Goal: Task Accomplishment & Management: Manage account settings

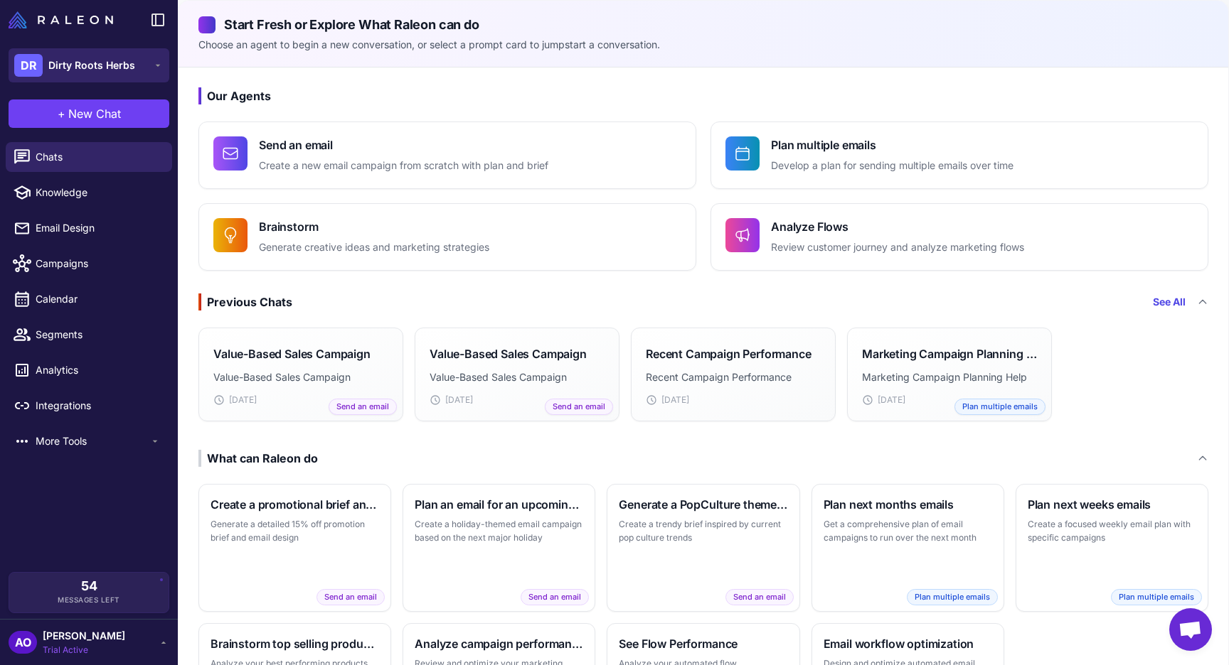
click at [134, 68] on button "DR Dirty Roots Herbs" at bounding box center [89, 65] width 161 height 34
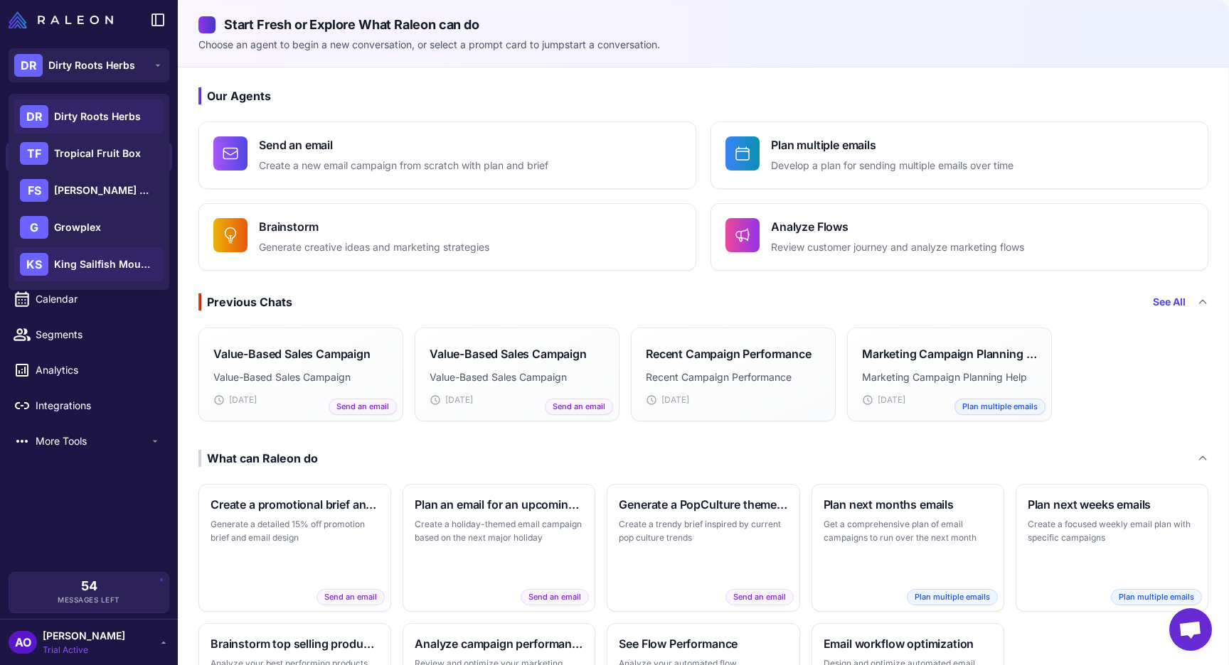
click at [73, 268] on span "King Sailfish Mounts" at bounding box center [104, 265] width 100 height 16
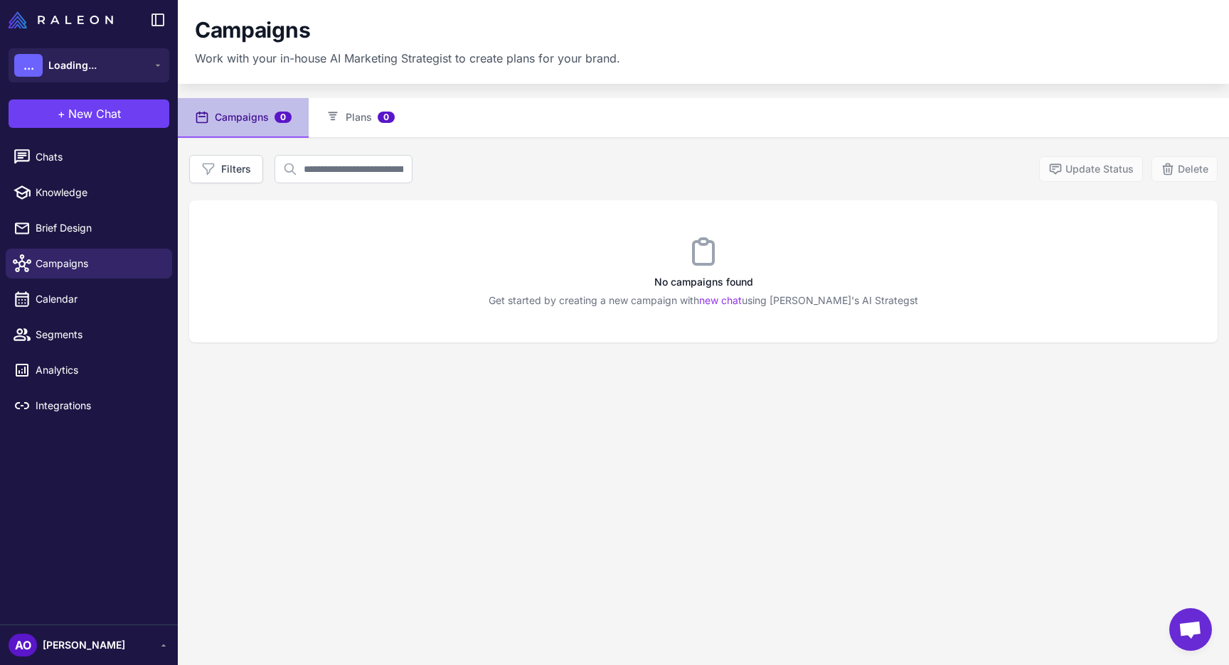
click at [126, 648] on div "AO Andres Ocampo" at bounding box center [89, 645] width 161 height 23
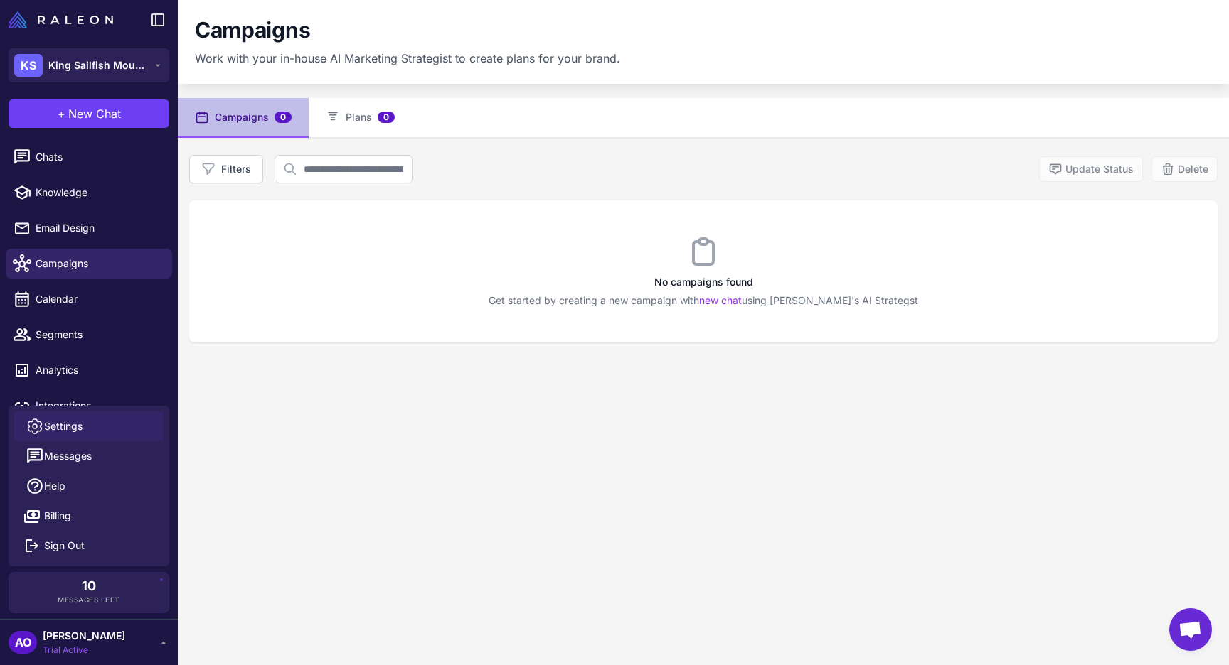
click at [79, 429] on span "Settings" at bounding box center [63, 427] width 38 height 16
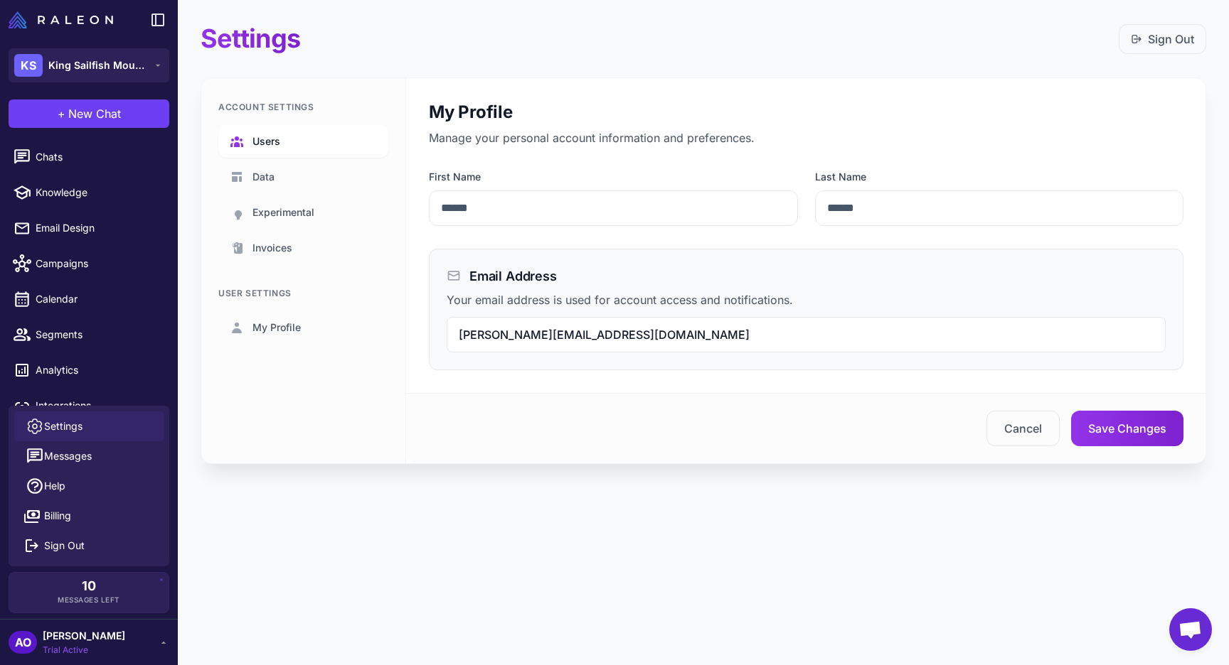
click at [289, 141] on link "Users" at bounding box center [303, 141] width 170 height 33
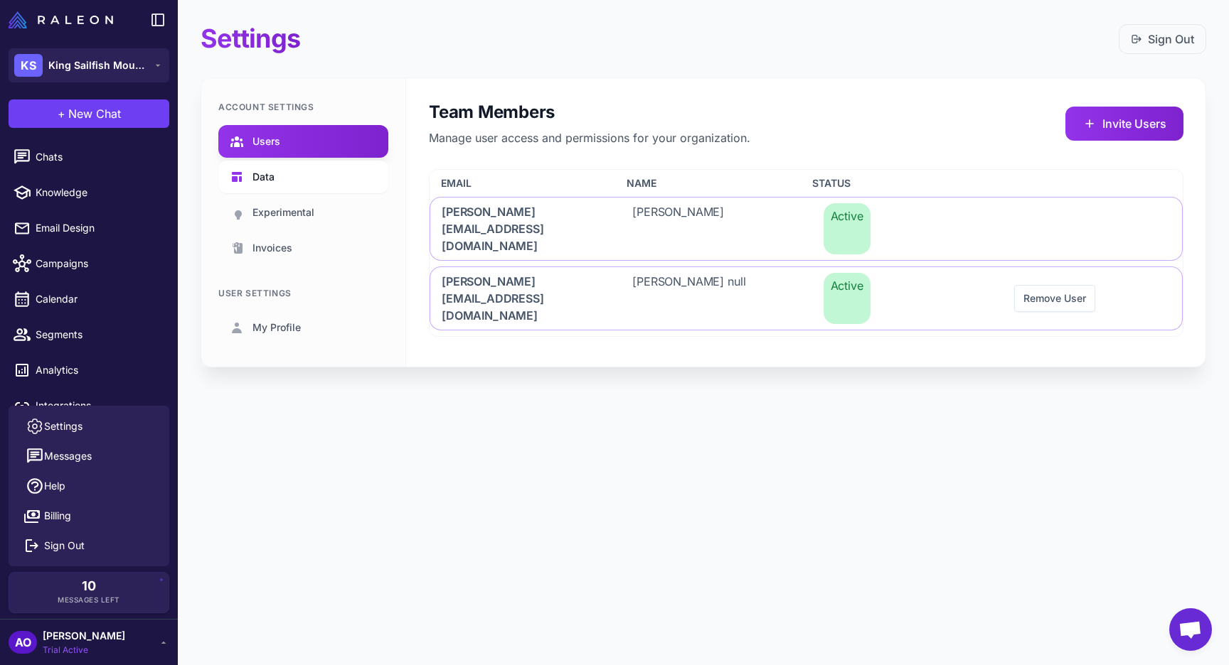
click at [274, 166] on link "Data" at bounding box center [303, 177] width 170 height 33
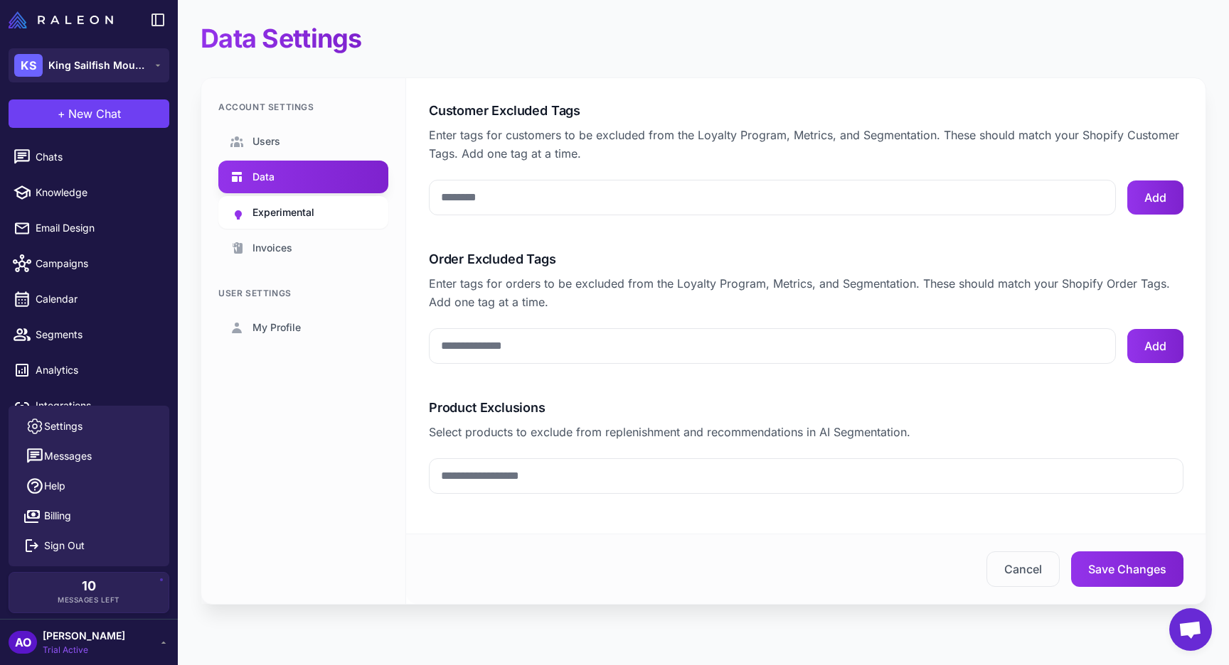
click at [285, 208] on span "Experimental" at bounding box center [283, 213] width 62 height 16
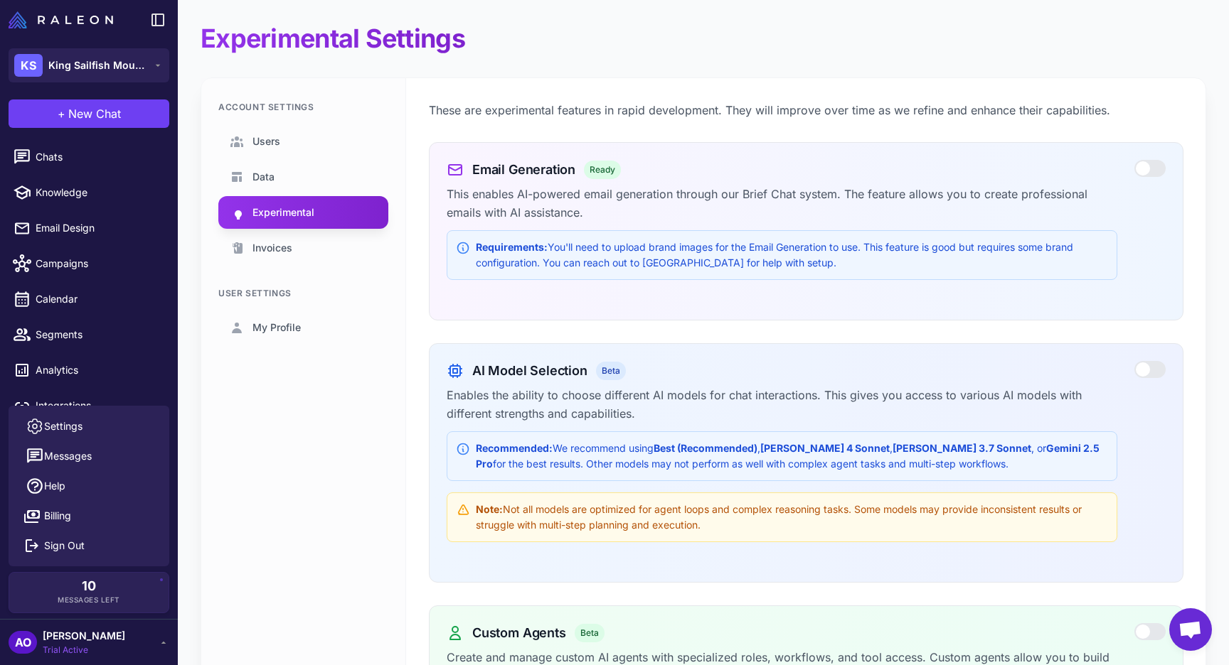
click at [105, 643] on span "[PERSON_NAME]" at bounding box center [84, 637] width 82 height 16
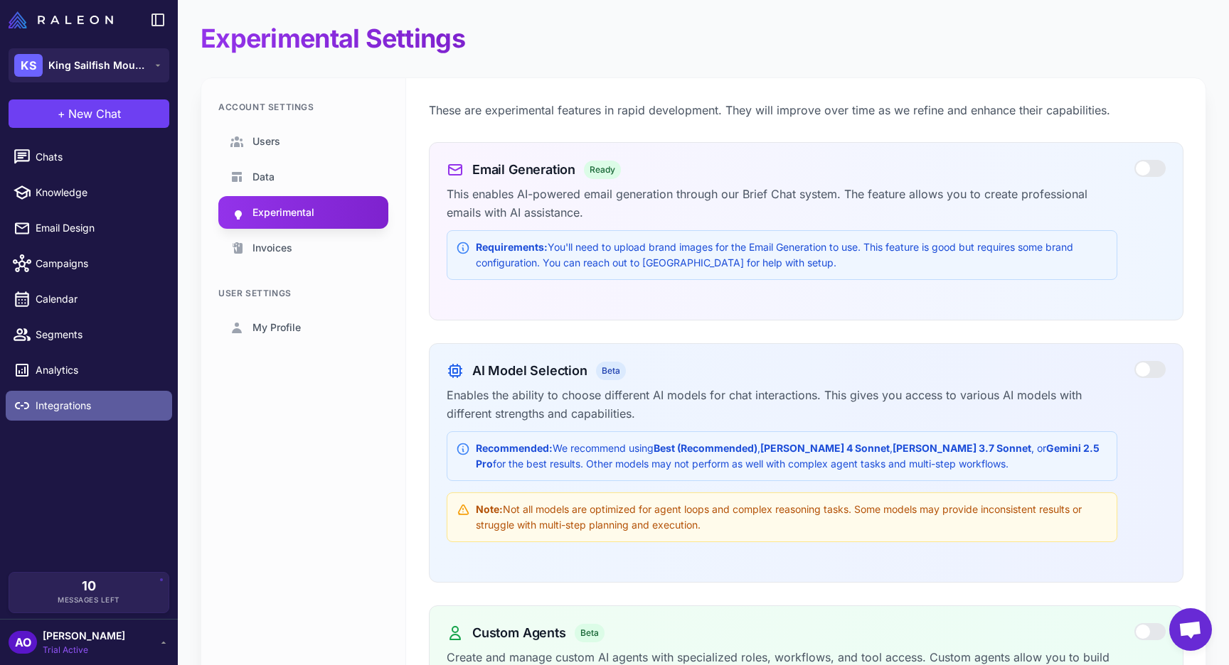
click at [73, 402] on span "Integrations" at bounding box center [98, 406] width 125 height 16
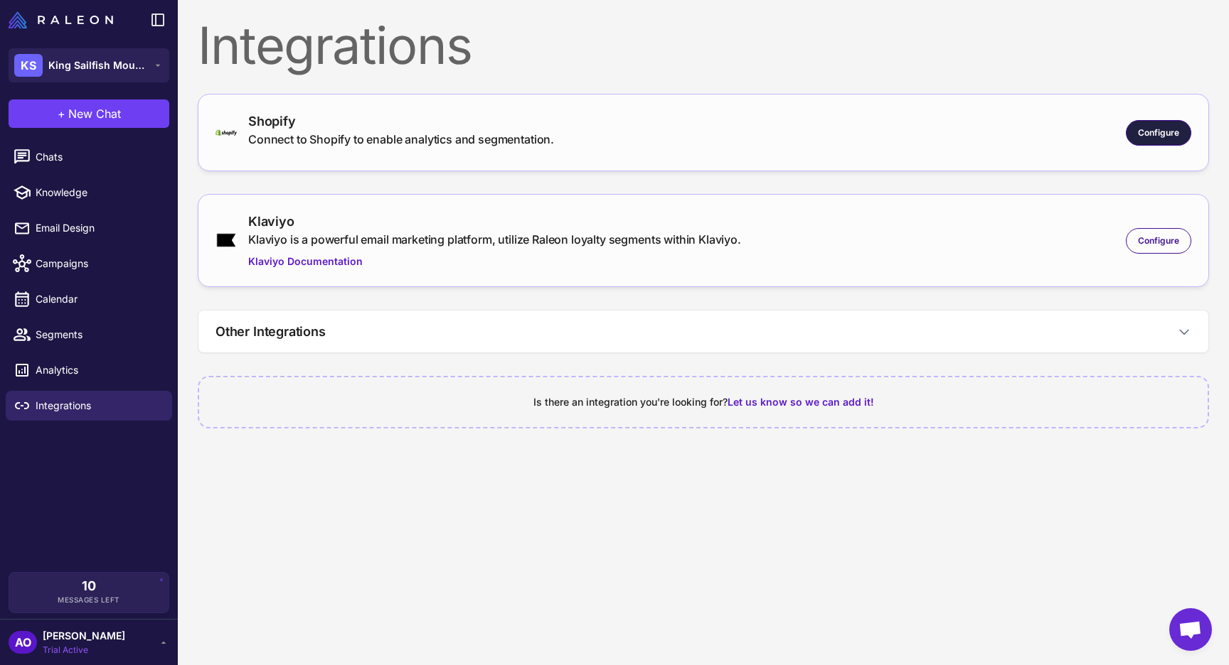
click at [1143, 136] on span "Configure" at bounding box center [1158, 133] width 41 height 13
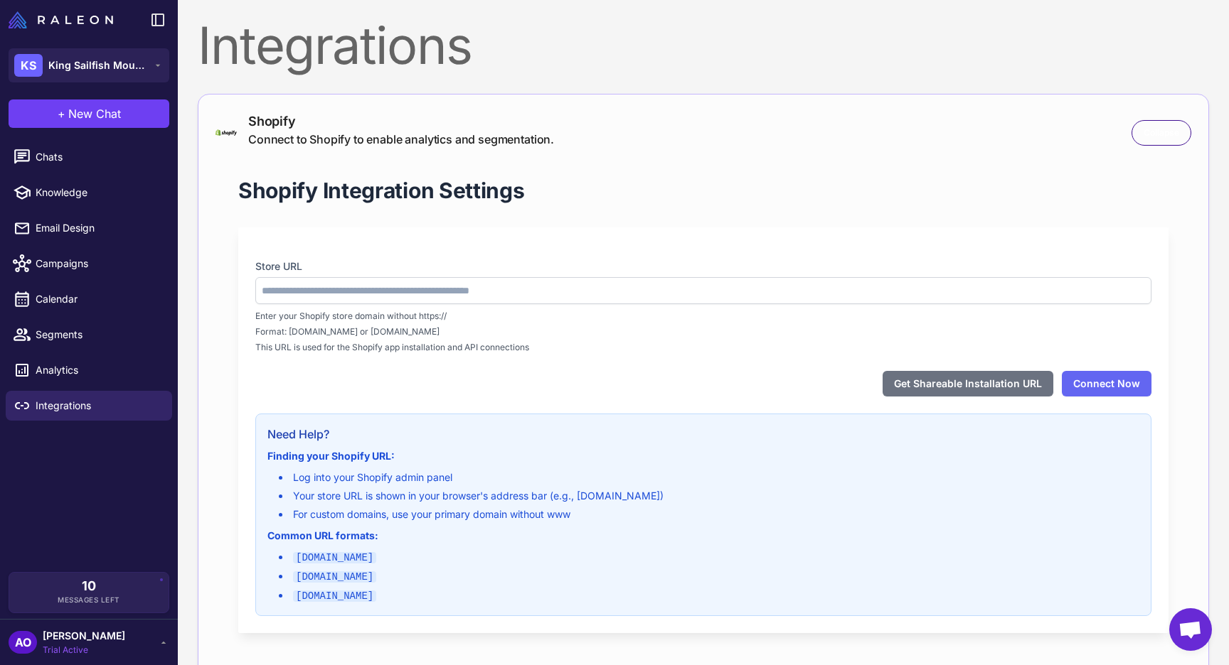
type input "**********"
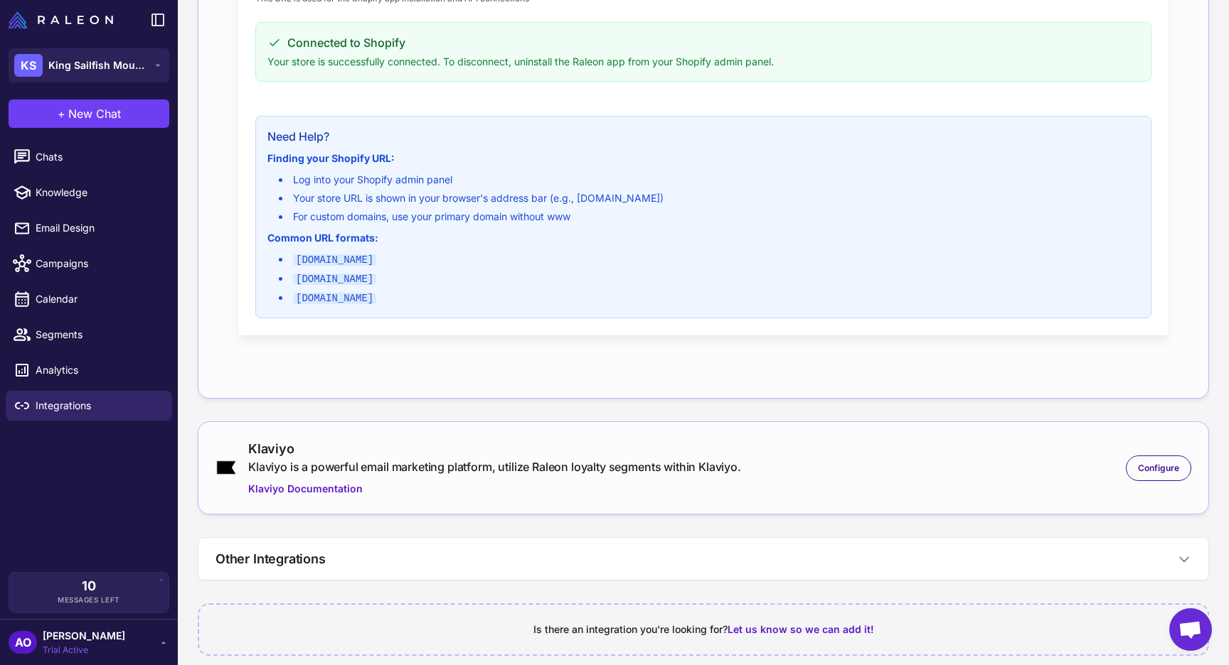
scroll to position [385, 0]
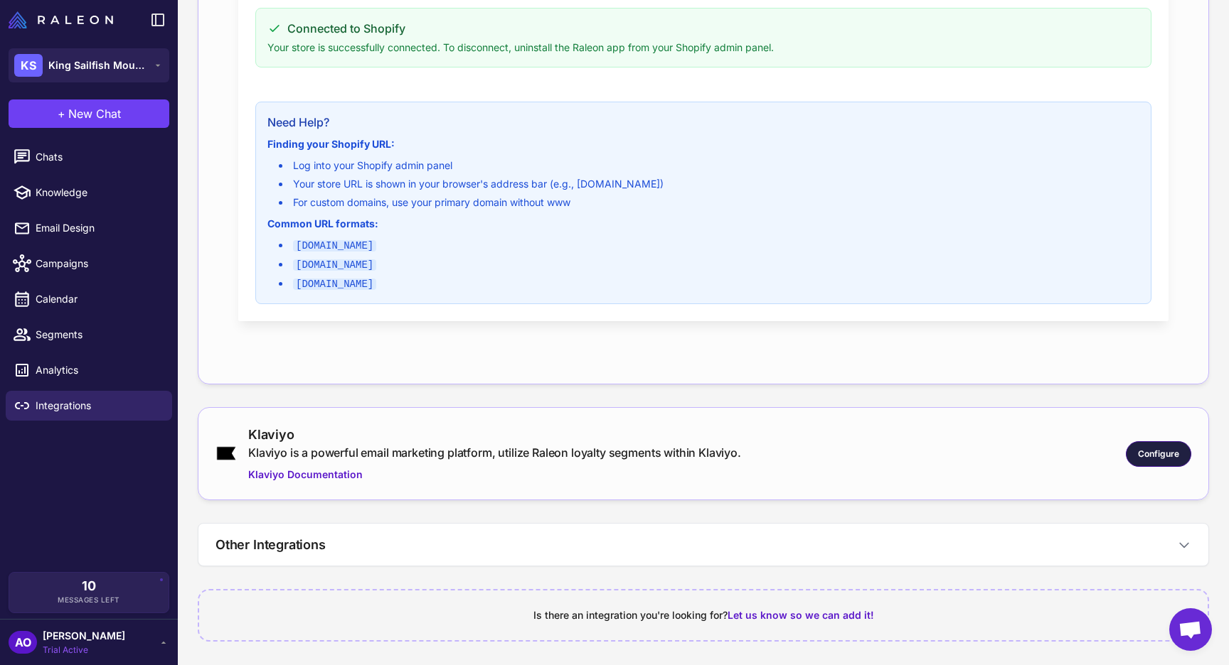
click at [1173, 444] on div "Configure" at bounding box center [1157, 455] width 65 height 26
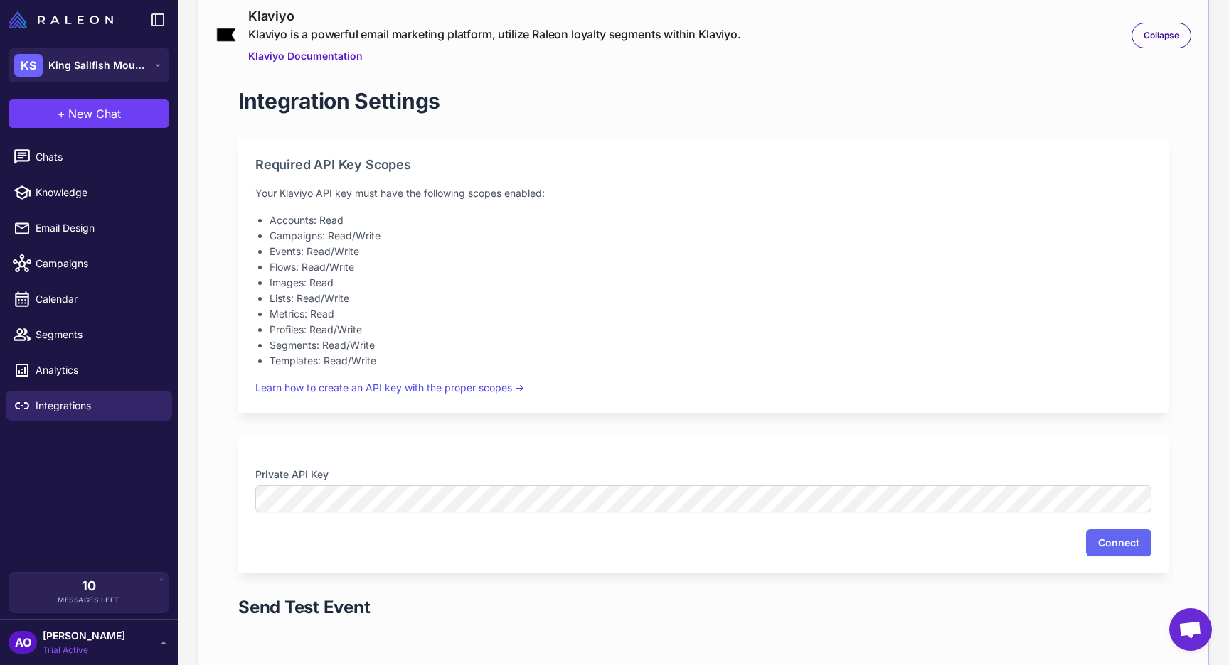
scroll to position [838, 0]
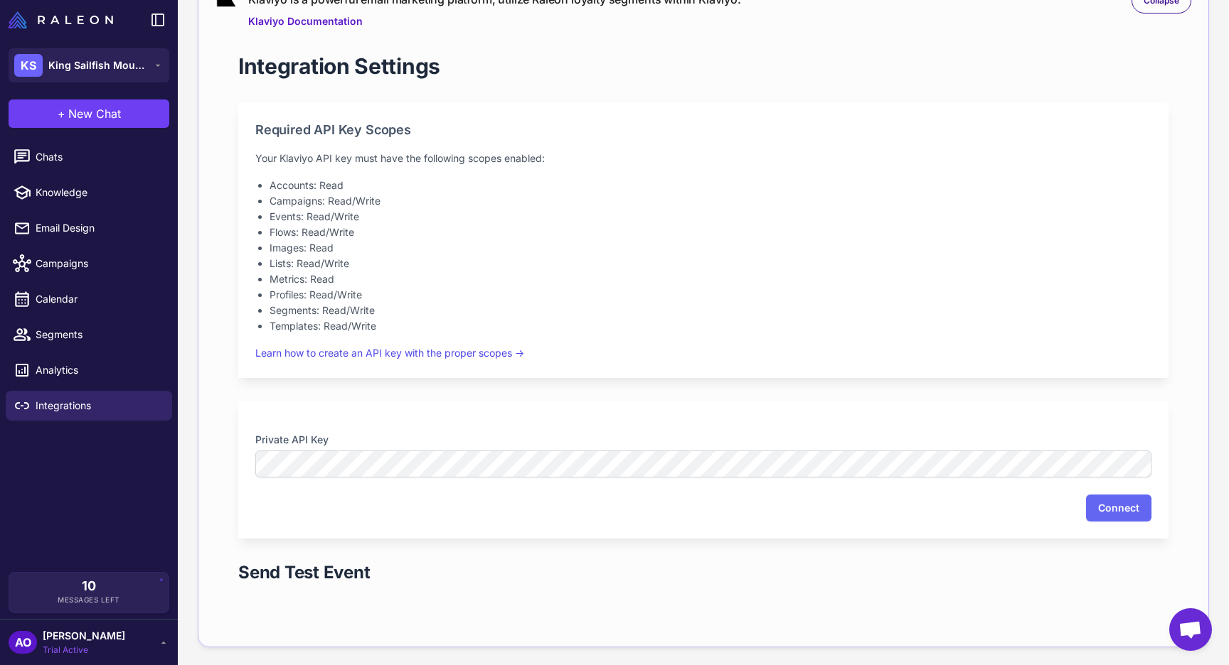
click at [522, 411] on div "Private API Key Connect" at bounding box center [703, 470] width 930 height 138
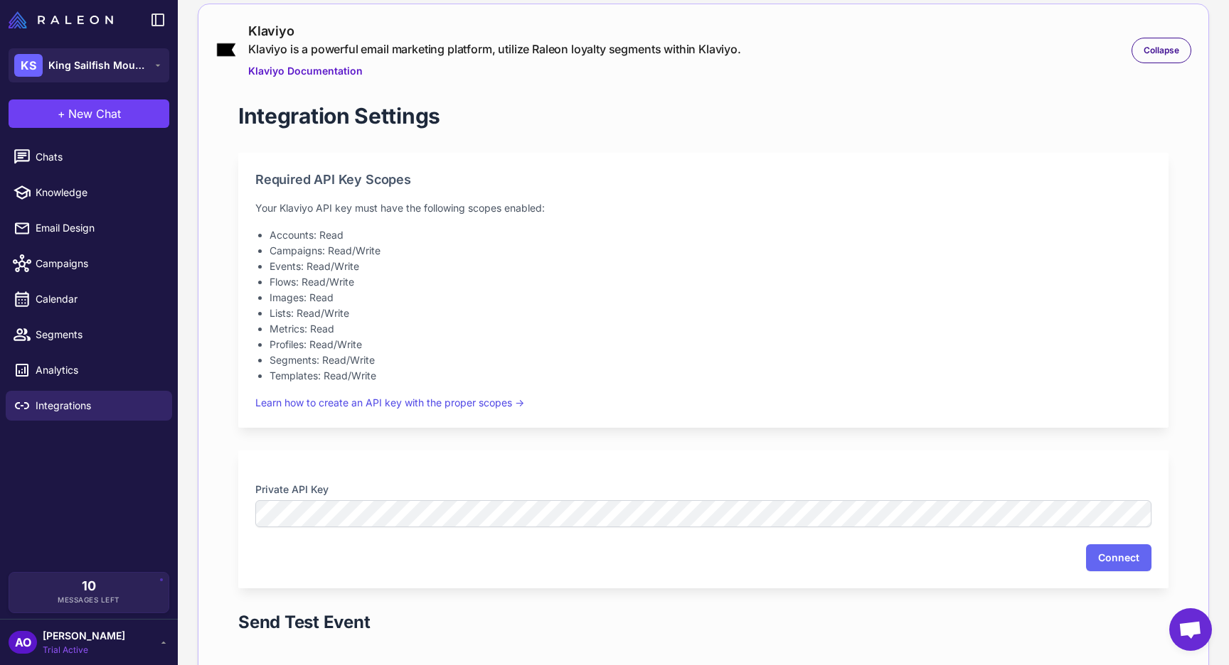
scroll to position [782, 0]
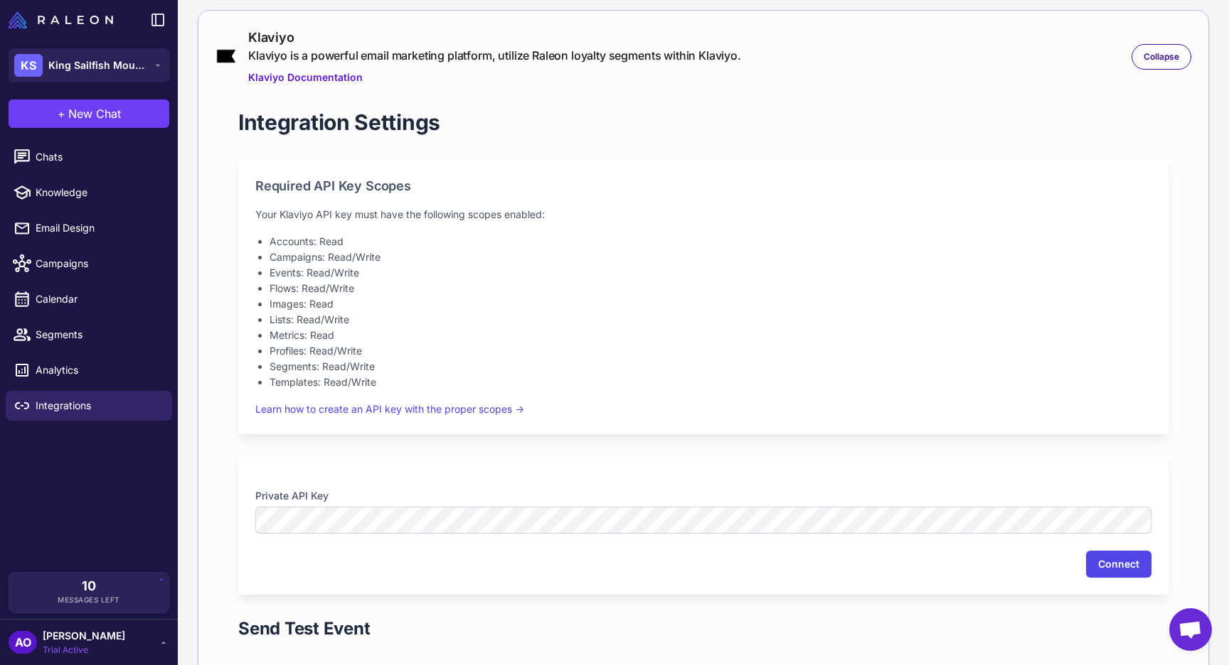
click at [1117, 560] on button "Connect" at bounding box center [1118, 564] width 65 height 27
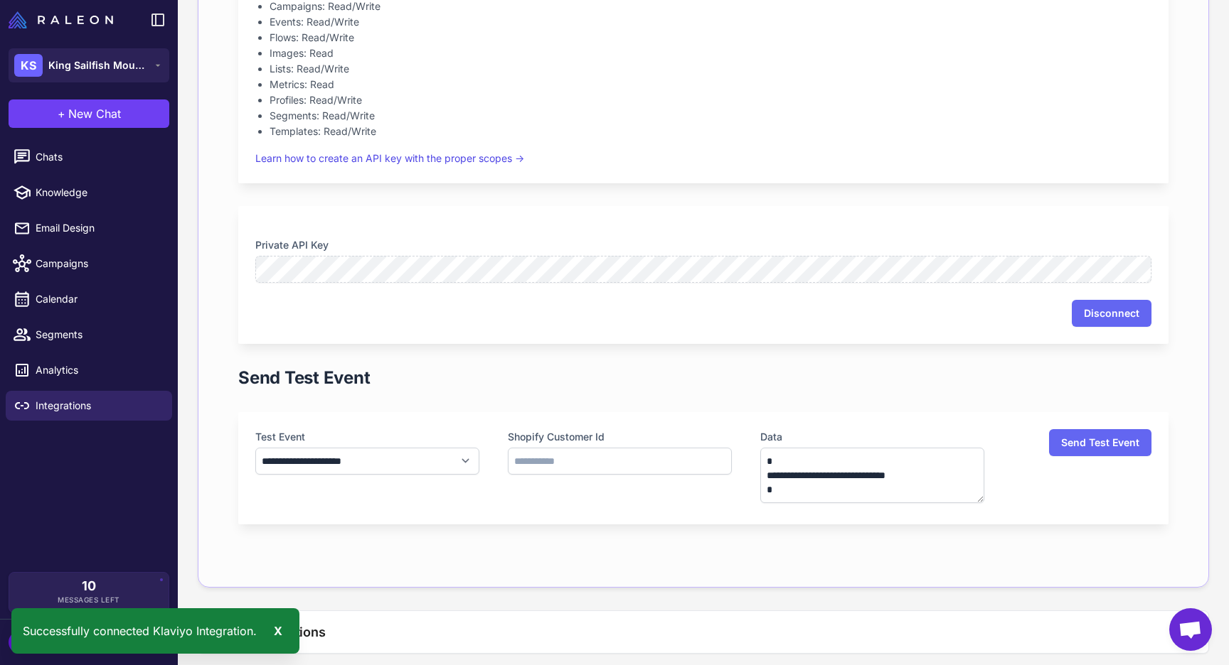
scroll to position [1121, 0]
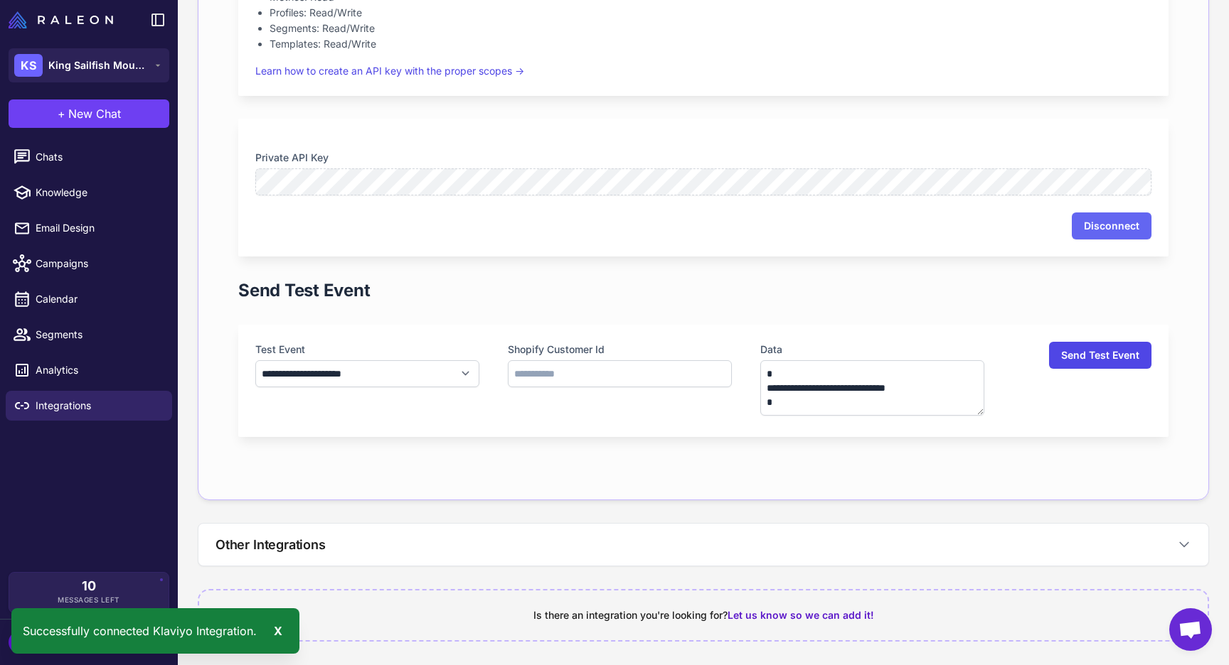
click at [1076, 352] on button "Send Test Event" at bounding box center [1100, 355] width 102 height 27
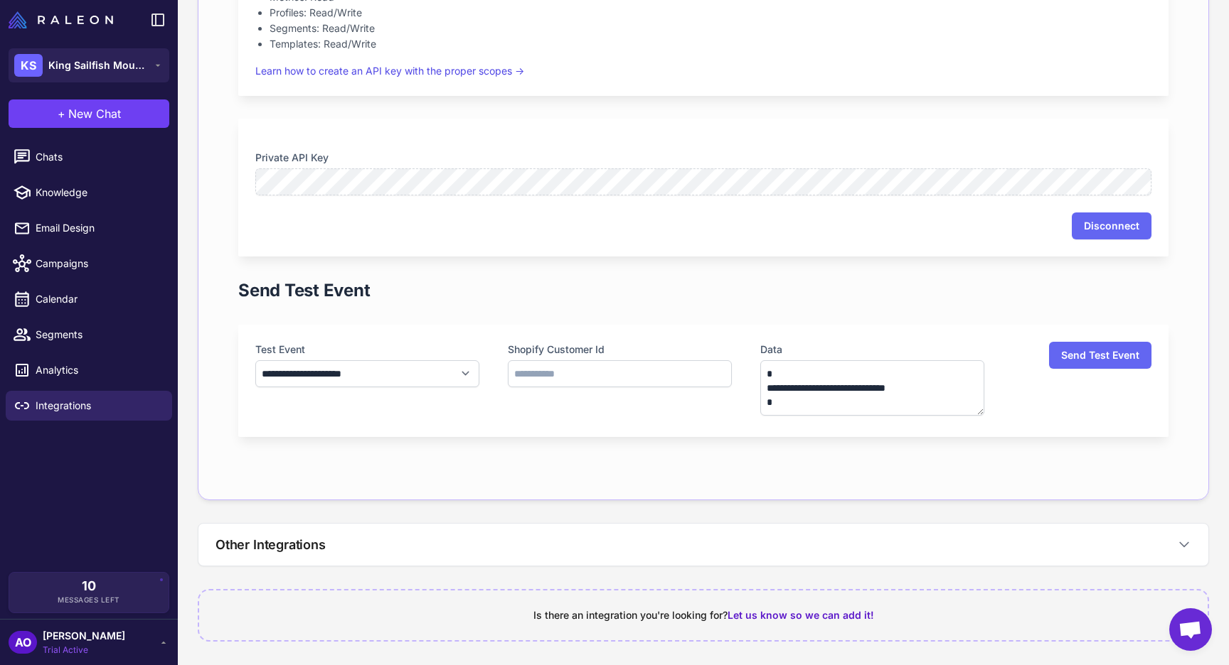
click at [809, 295] on div "Send Test Event" at bounding box center [703, 290] width 930 height 23
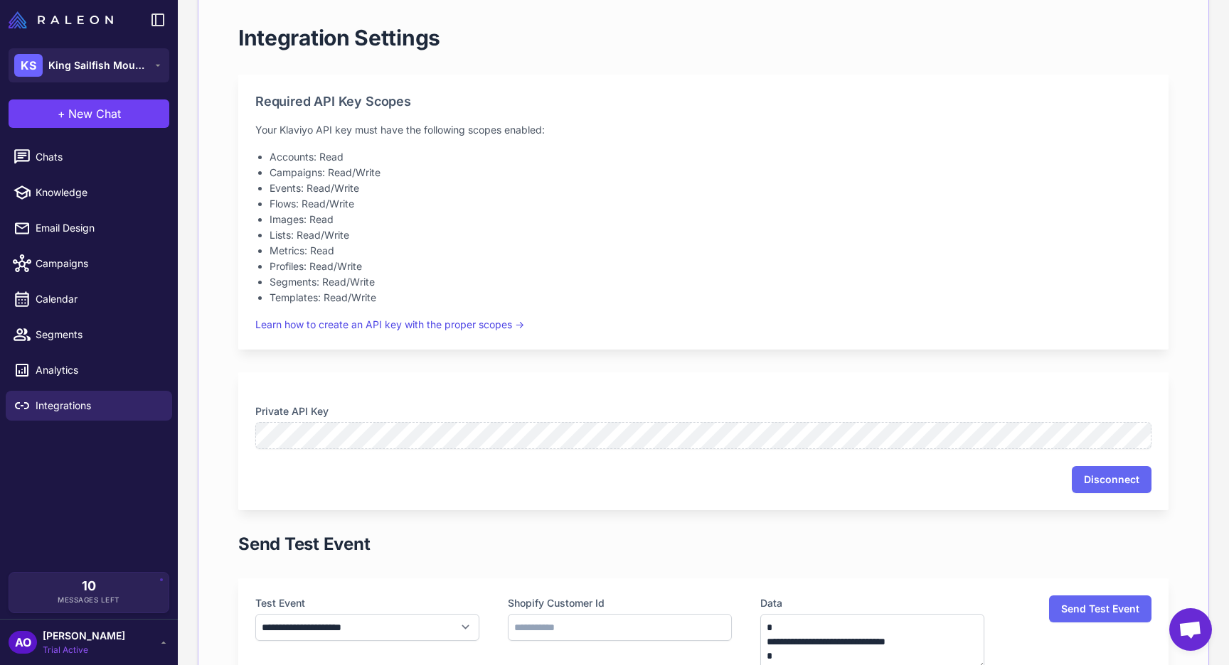
scroll to position [873, 0]
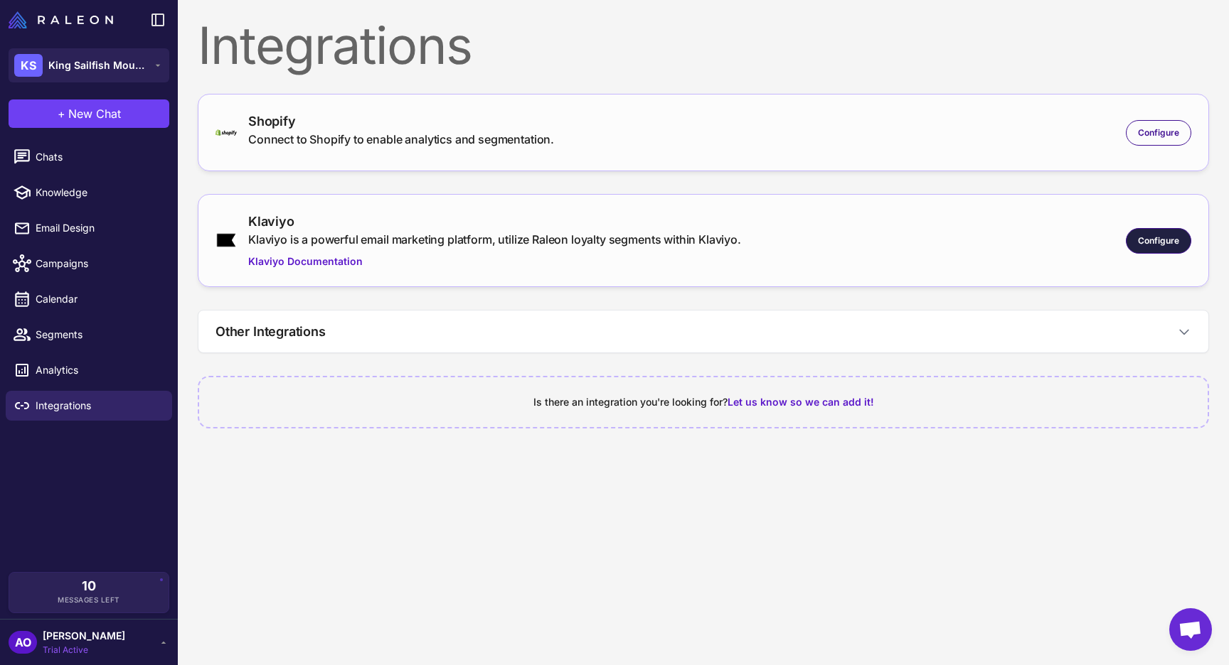
click at [1154, 240] on span "Configure" at bounding box center [1158, 241] width 41 height 13
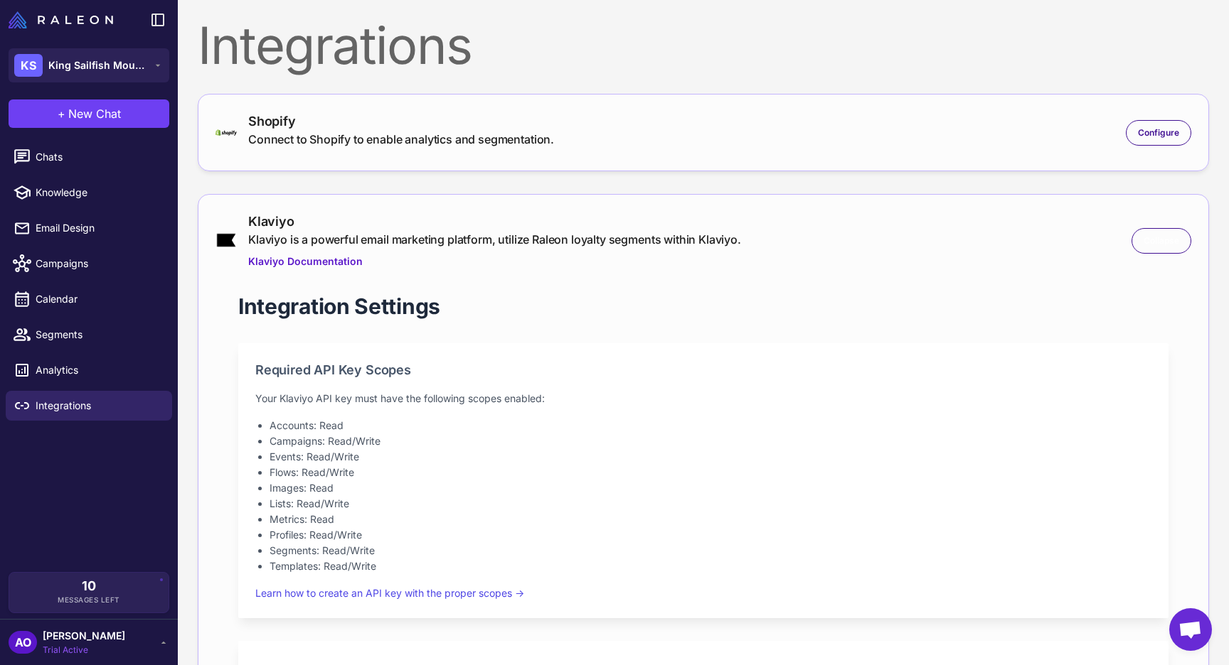
click at [1160, 227] on div "Klaviyo Klaviyo is a powerful email marketing platform, utilize Raleon loyalty …" at bounding box center [702, 241] width 975 height 58
click at [1148, 242] on span "Collapse" at bounding box center [1161, 241] width 36 height 13
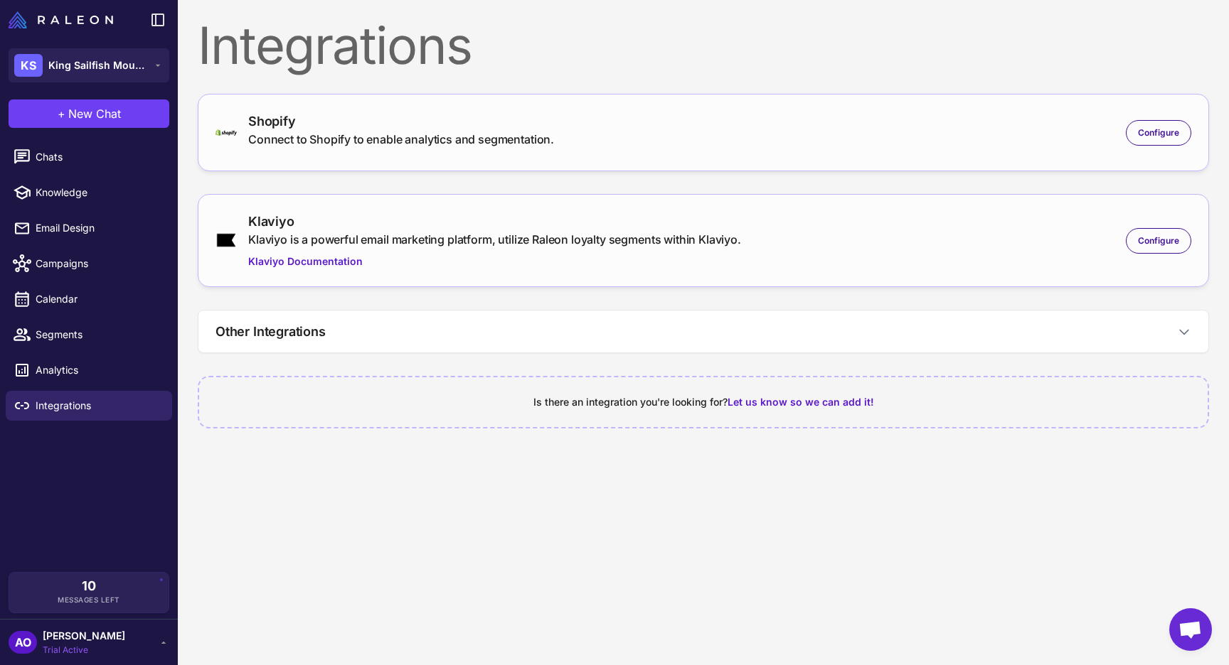
click at [992, 71] on div "Integrations Shopify Connect to Shopify to enable analytics and segmentation. C…" at bounding box center [703, 227] width 1051 height 454
click at [156, 65] on icon at bounding box center [157, 65] width 11 height 11
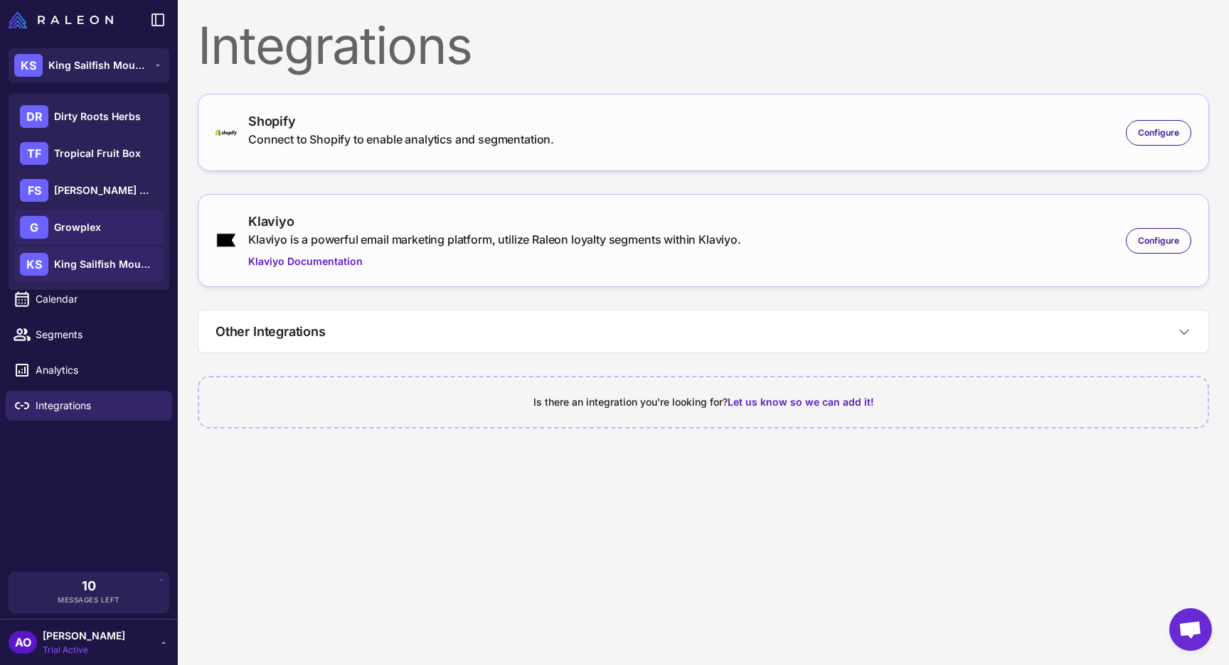
click at [102, 228] on div "G Growplex" at bounding box center [88, 227] width 149 height 34
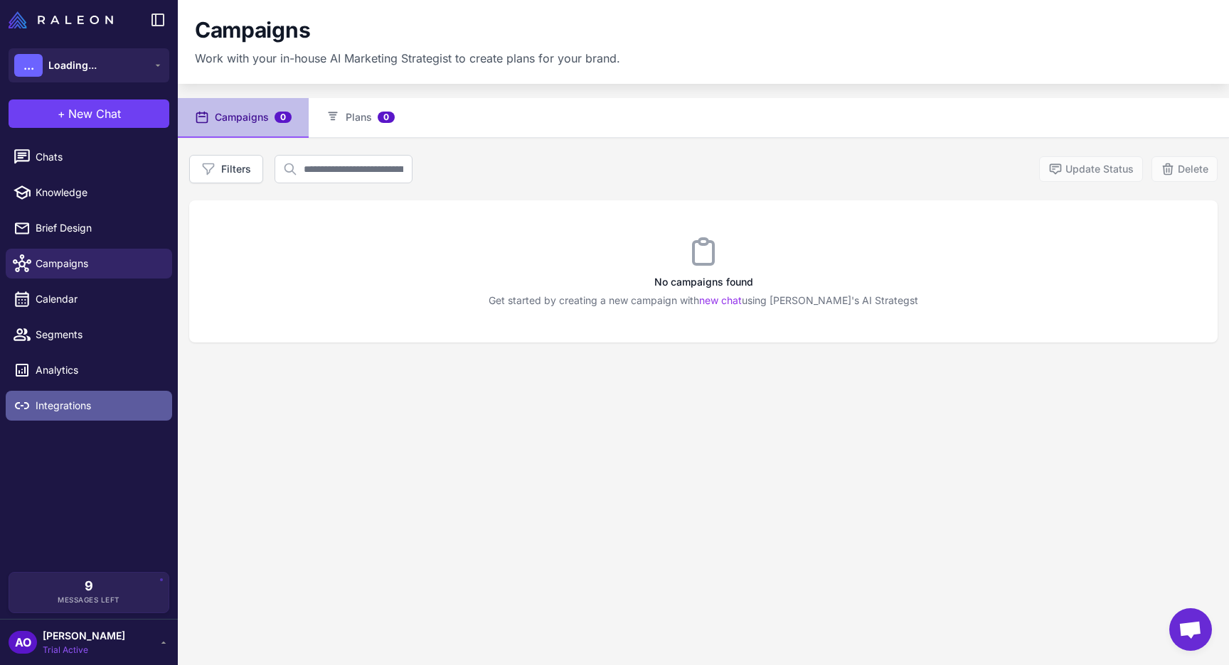
click at [58, 413] on span "Integrations" at bounding box center [98, 406] width 125 height 16
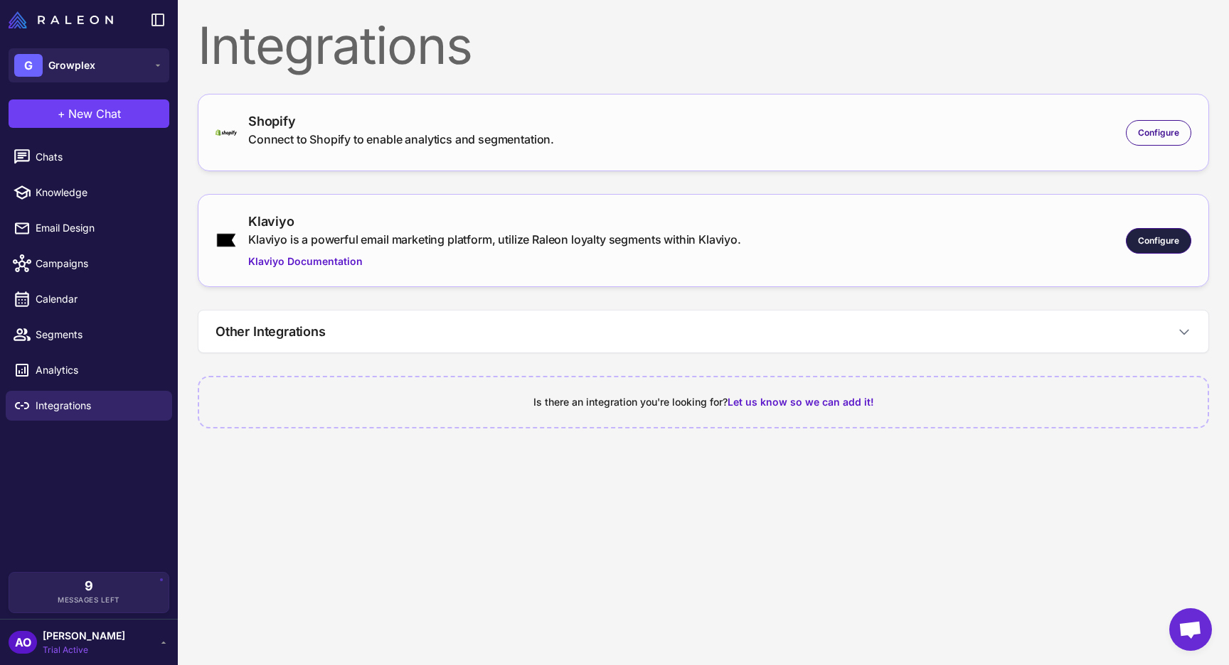
click at [1151, 235] on span "Configure" at bounding box center [1158, 241] width 41 height 13
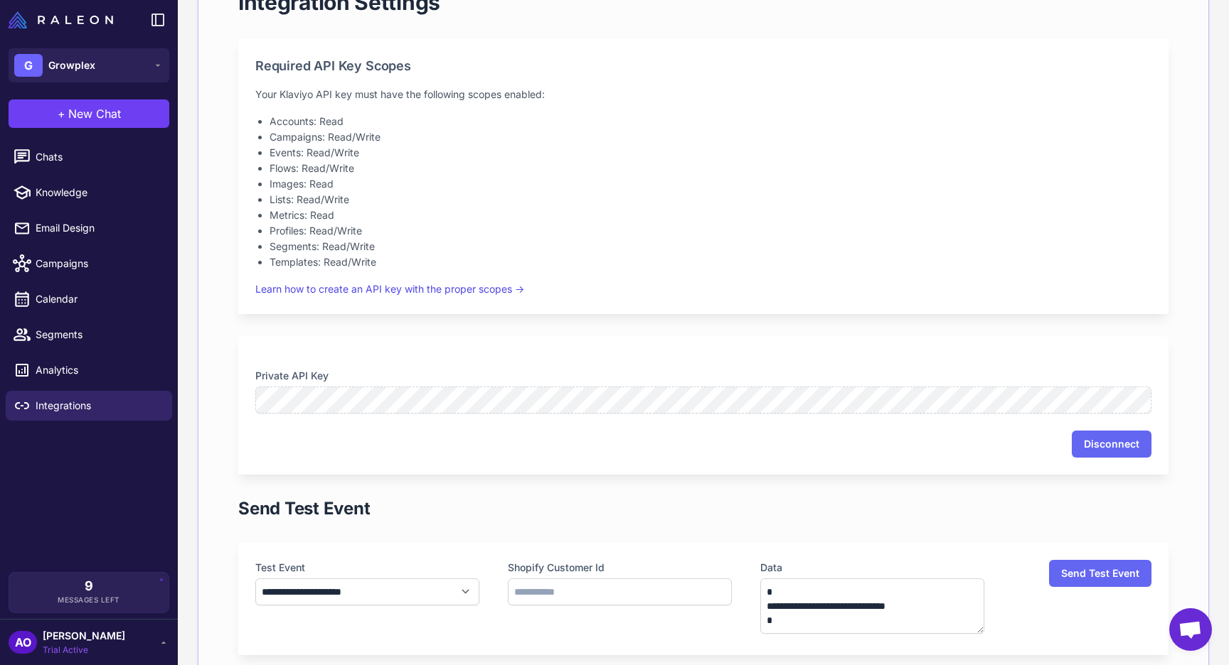
scroll to position [341, 0]
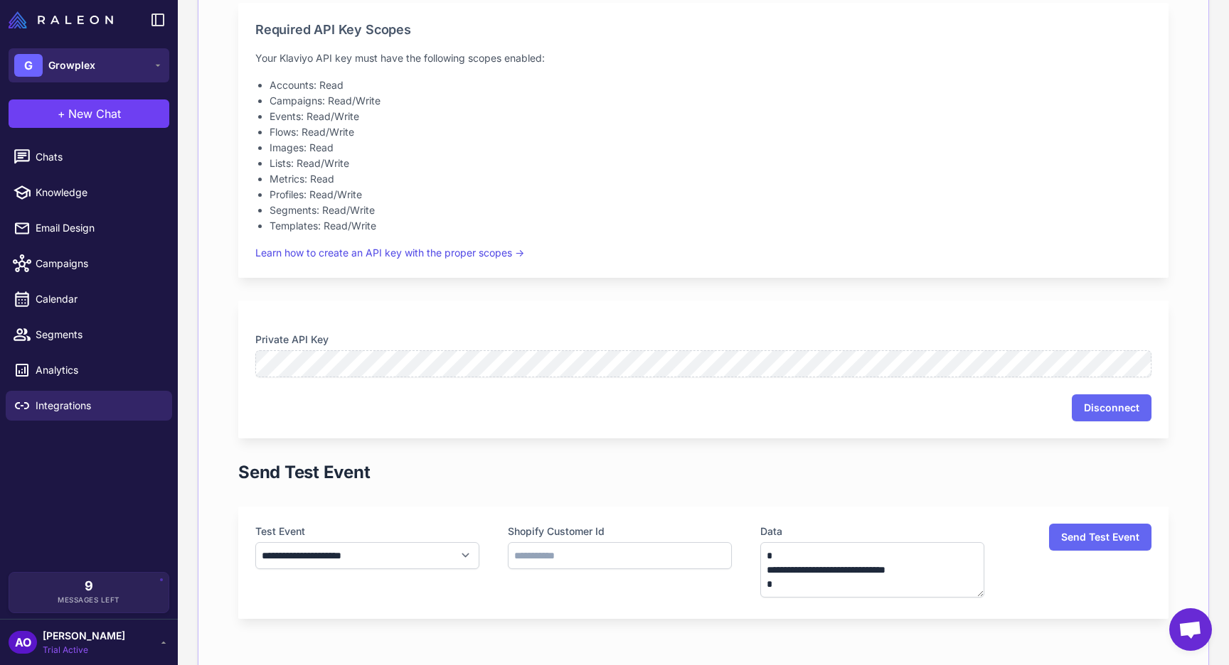
click at [128, 62] on button "G Growplex" at bounding box center [89, 65] width 161 height 34
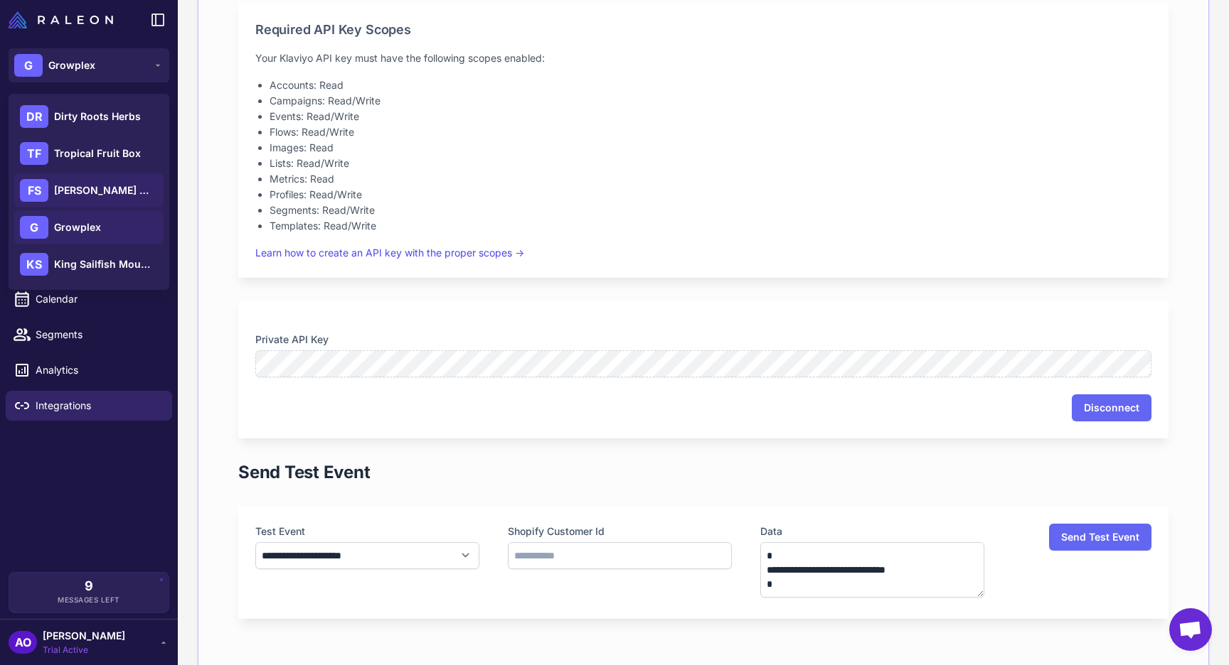
click at [100, 188] on span "Flora Sophia Botanicals" at bounding box center [104, 191] width 100 height 16
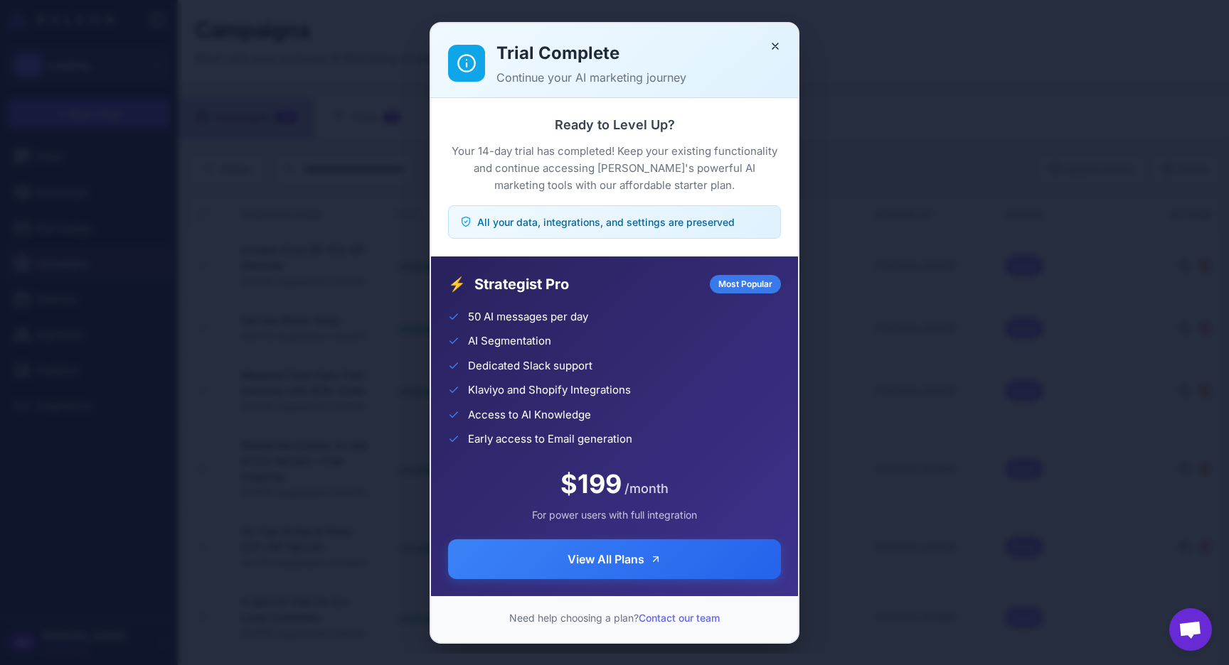
click at [96, 408] on div "Trial Complete Continue your AI marketing journey Ready to Level Up? Your 14-da…" at bounding box center [614, 332] width 1229 height 643
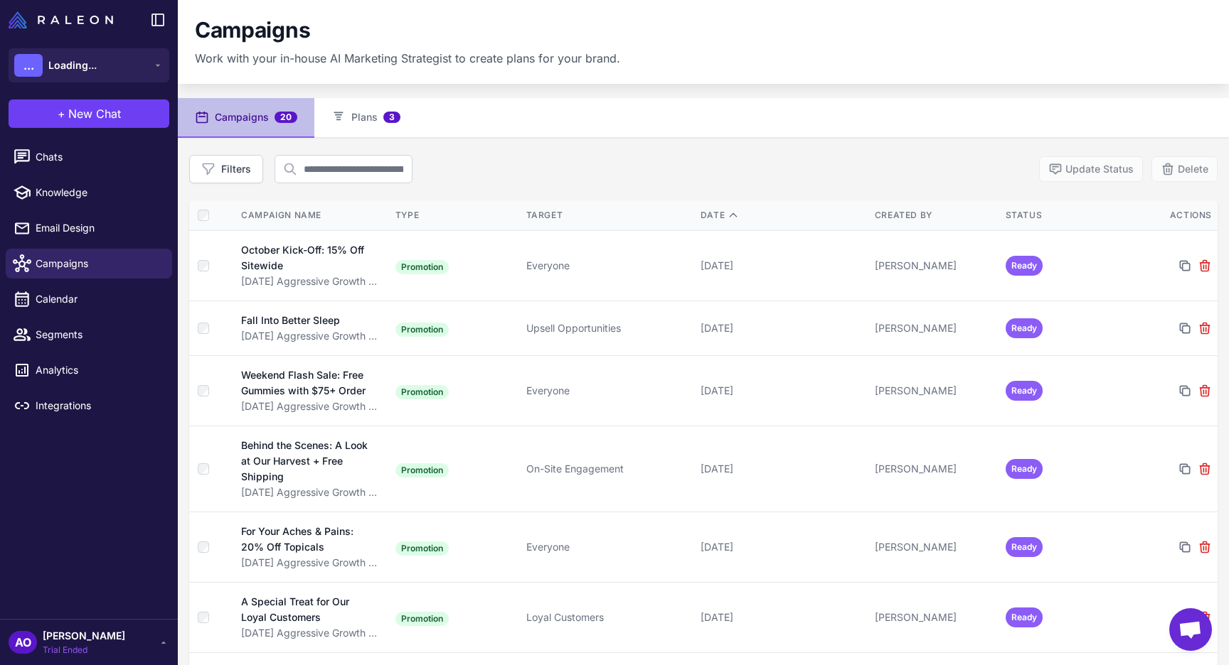
click at [96, 408] on span "Integrations" at bounding box center [98, 406] width 125 height 16
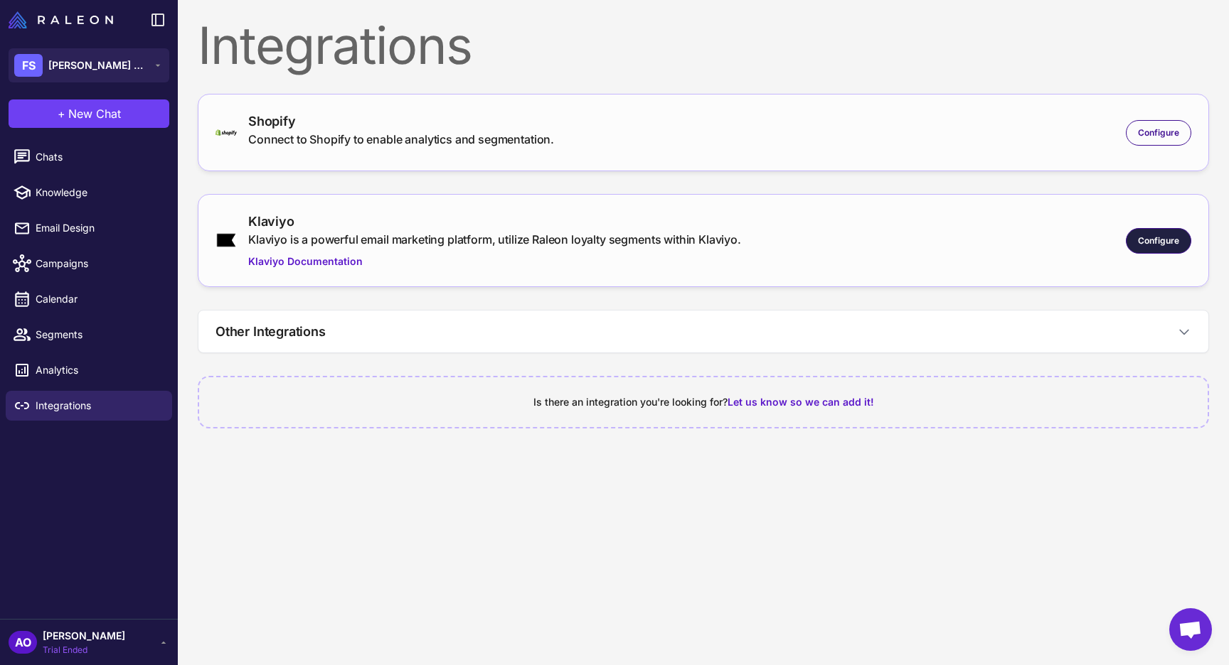
click at [1174, 239] on span "Configure" at bounding box center [1158, 241] width 41 height 13
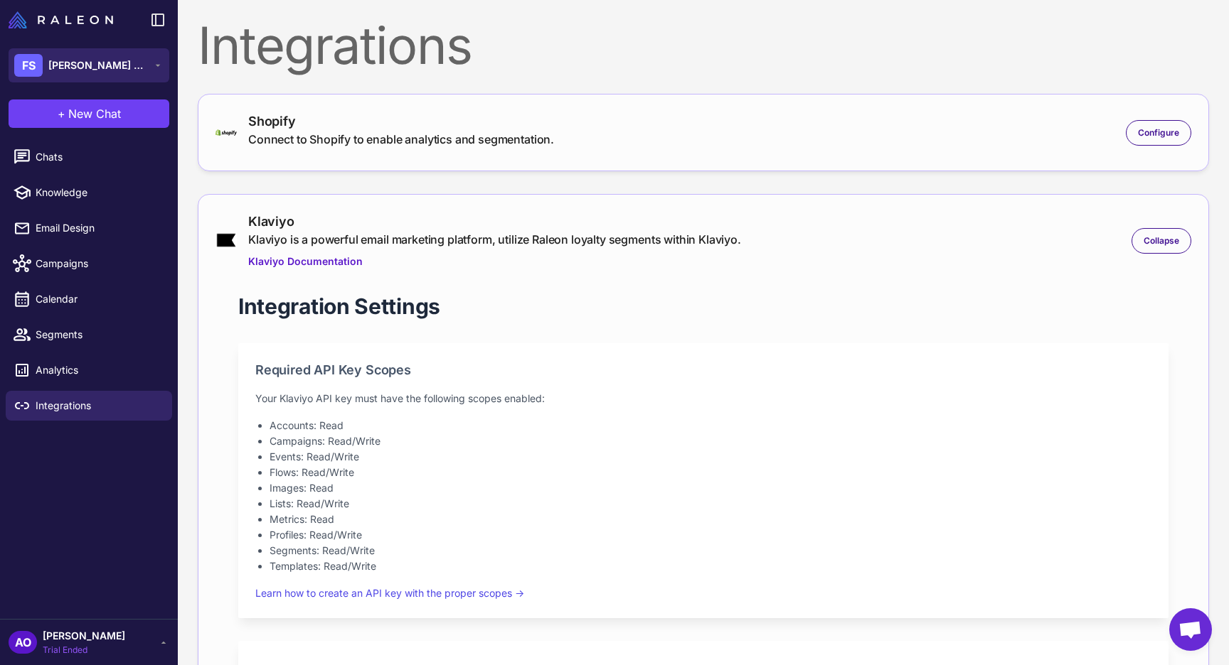
click at [148, 65] on button "FS Flora Sophia Botanicals" at bounding box center [89, 65] width 161 height 34
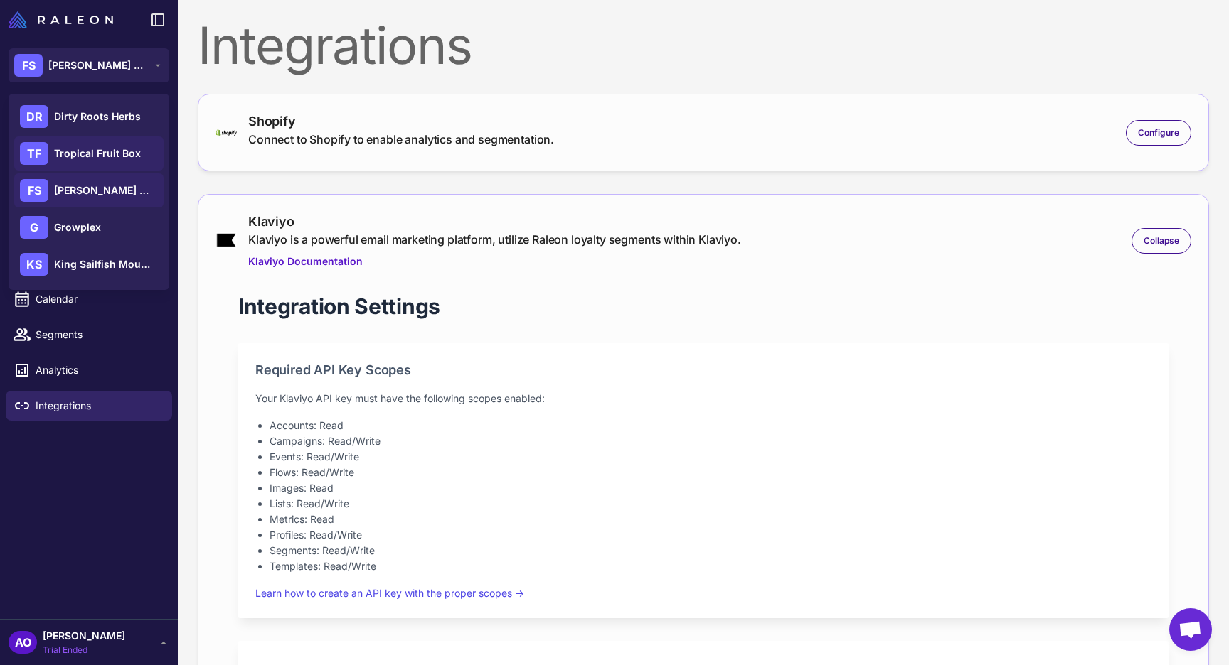
click at [119, 156] on span "Tropical Fruit Box" at bounding box center [97, 154] width 87 height 16
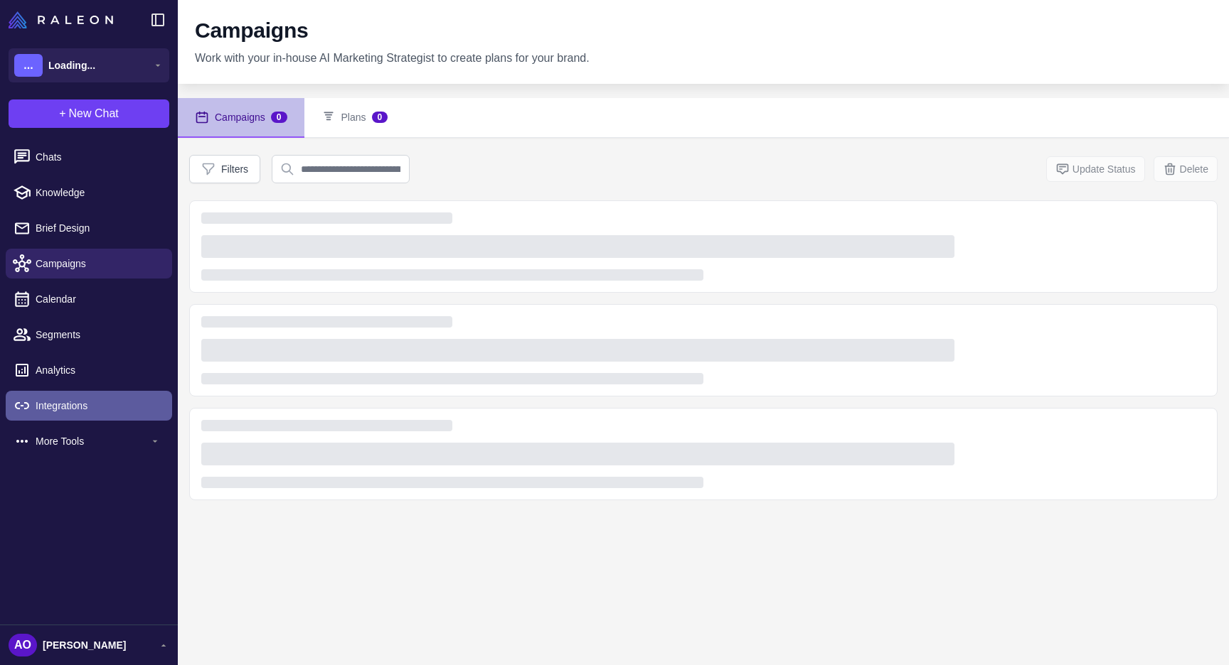
click at [43, 411] on span "Integrations" at bounding box center [98, 406] width 125 height 16
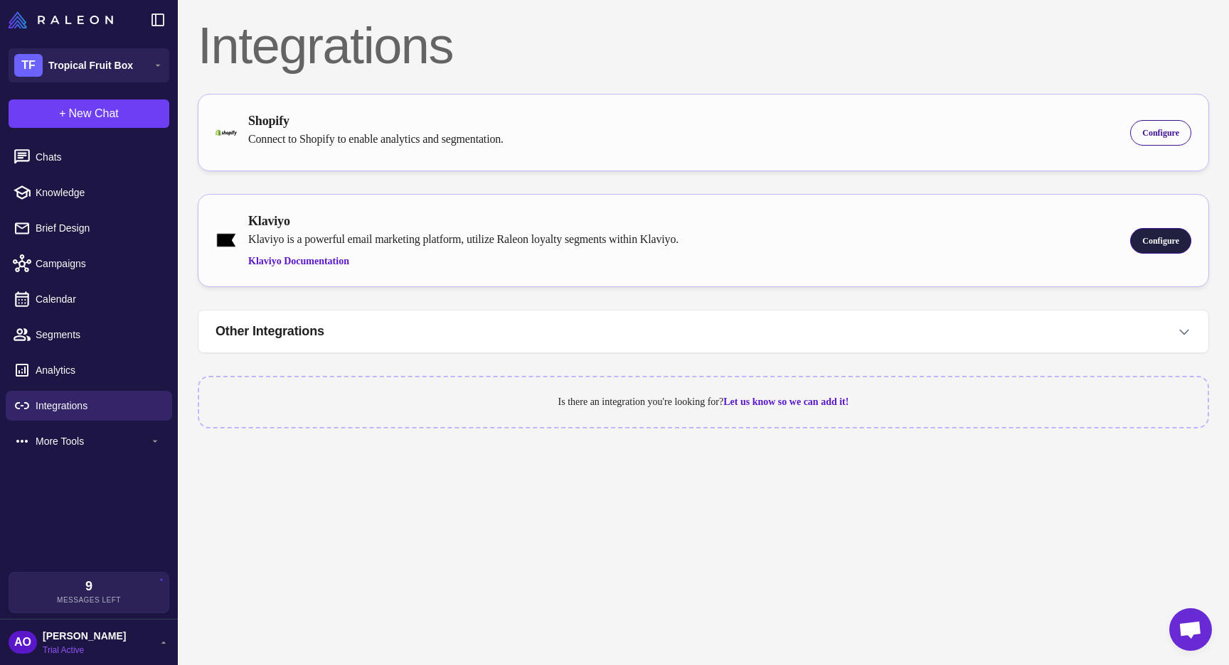
click at [1157, 240] on span "Configure" at bounding box center [1160, 241] width 37 height 13
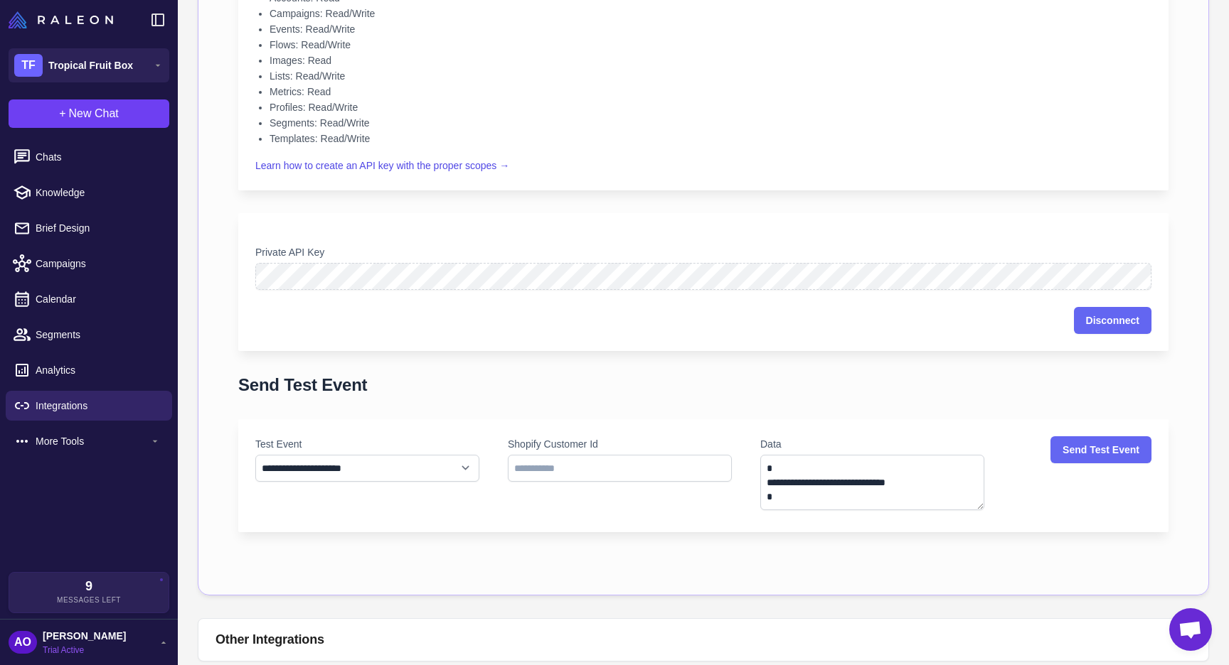
scroll to position [525, 0]
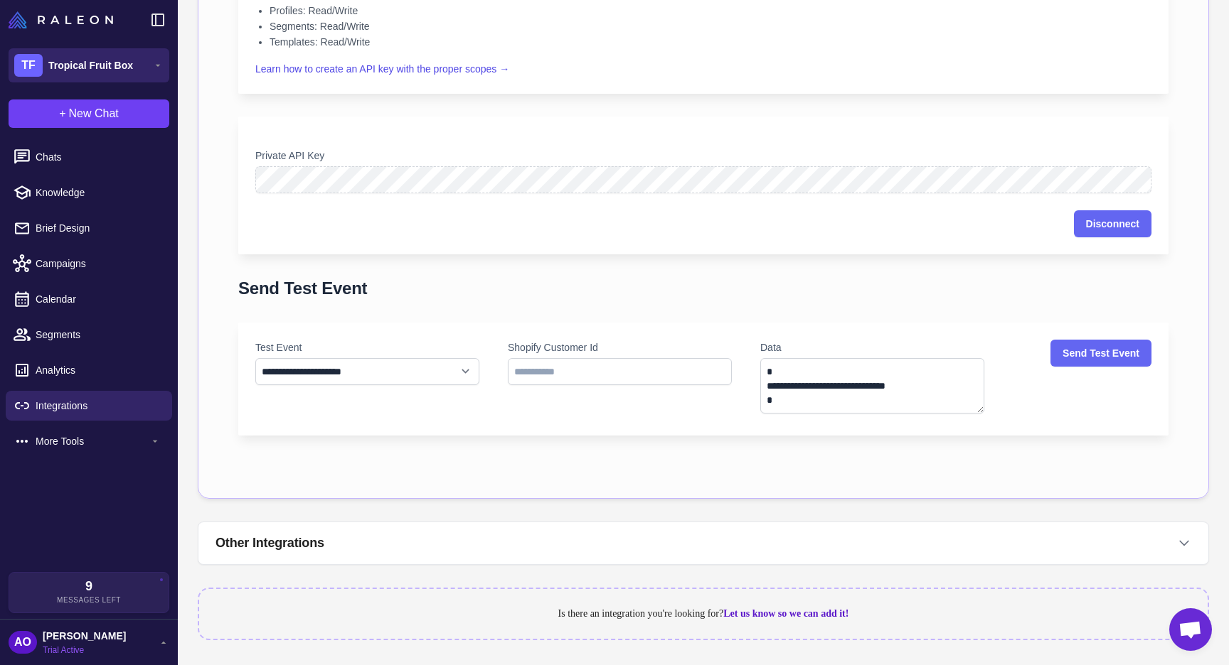
click at [95, 58] on span "Tropical Fruit Box" at bounding box center [90, 66] width 85 height 16
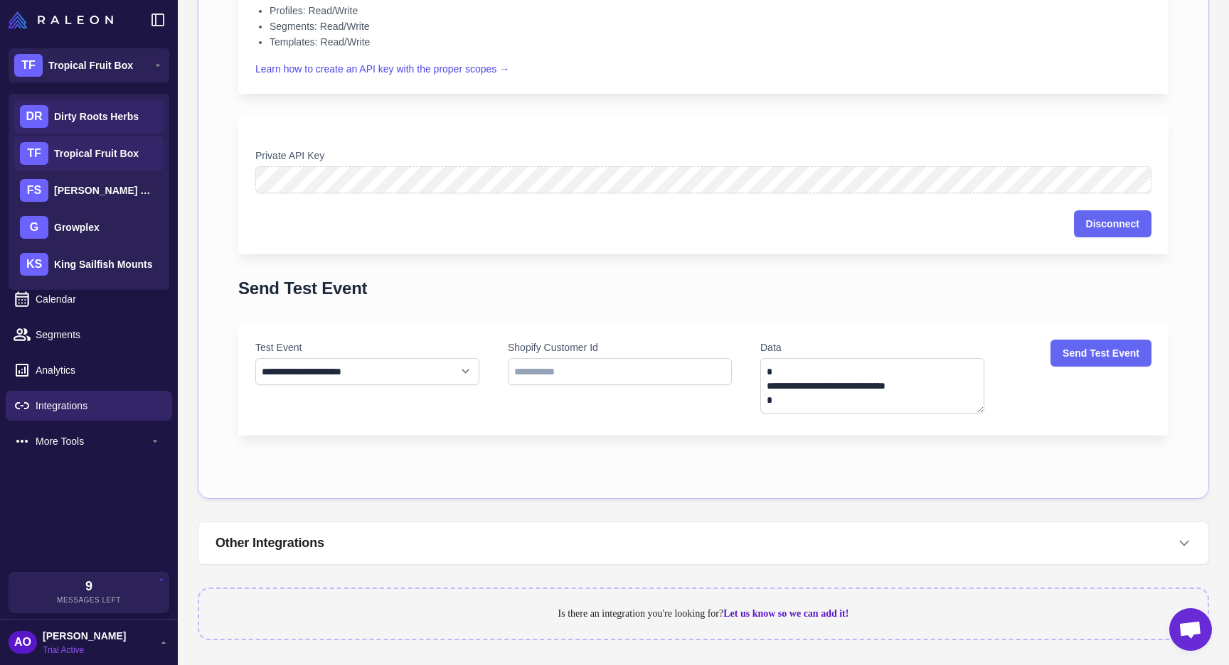
click at [98, 109] on span "Dirty Roots Herbs" at bounding box center [96, 117] width 85 height 16
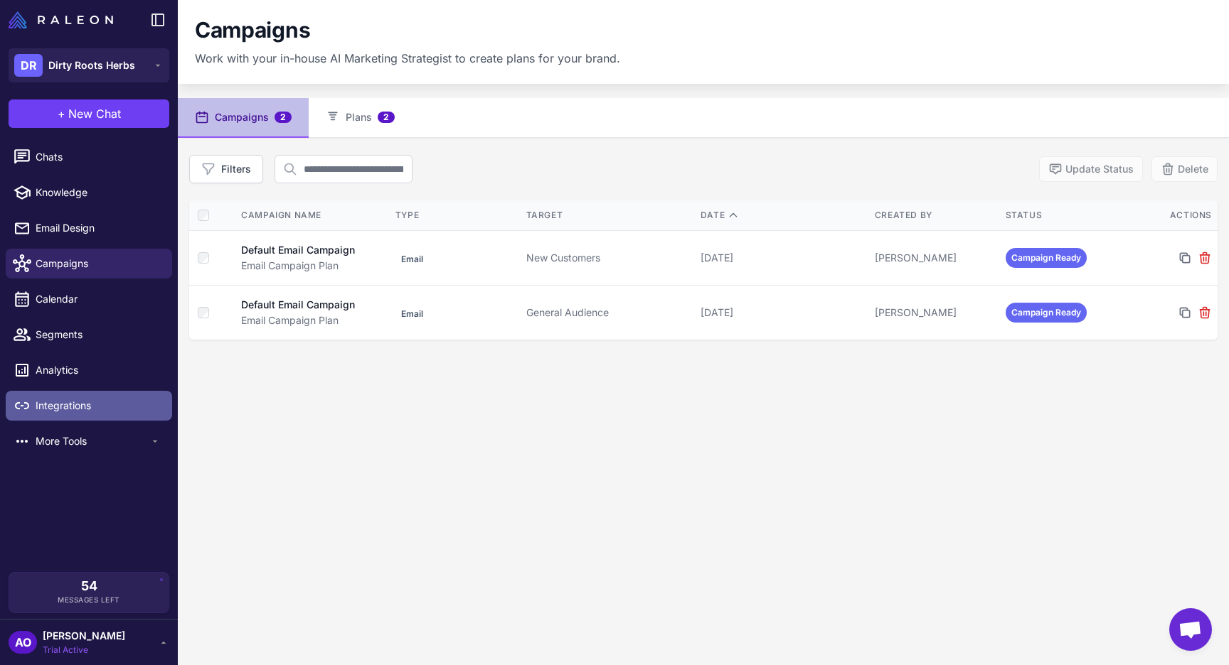
click at [74, 402] on span "Integrations" at bounding box center [98, 406] width 125 height 16
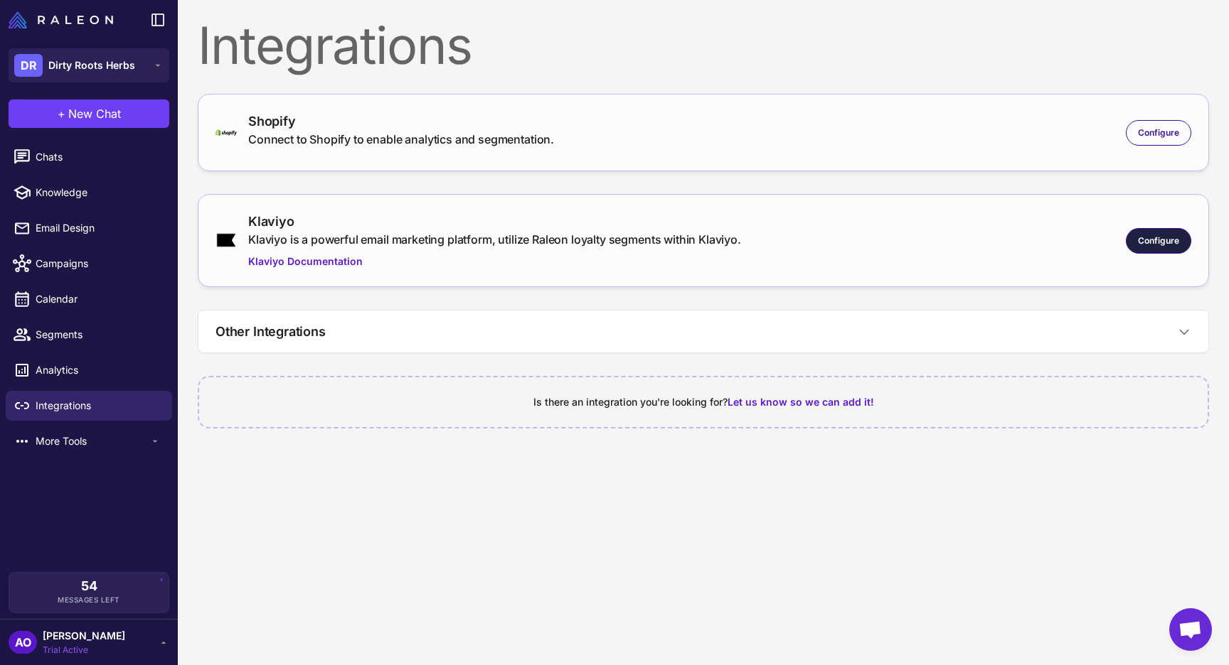
click at [1138, 243] on span "Configure" at bounding box center [1158, 241] width 41 height 13
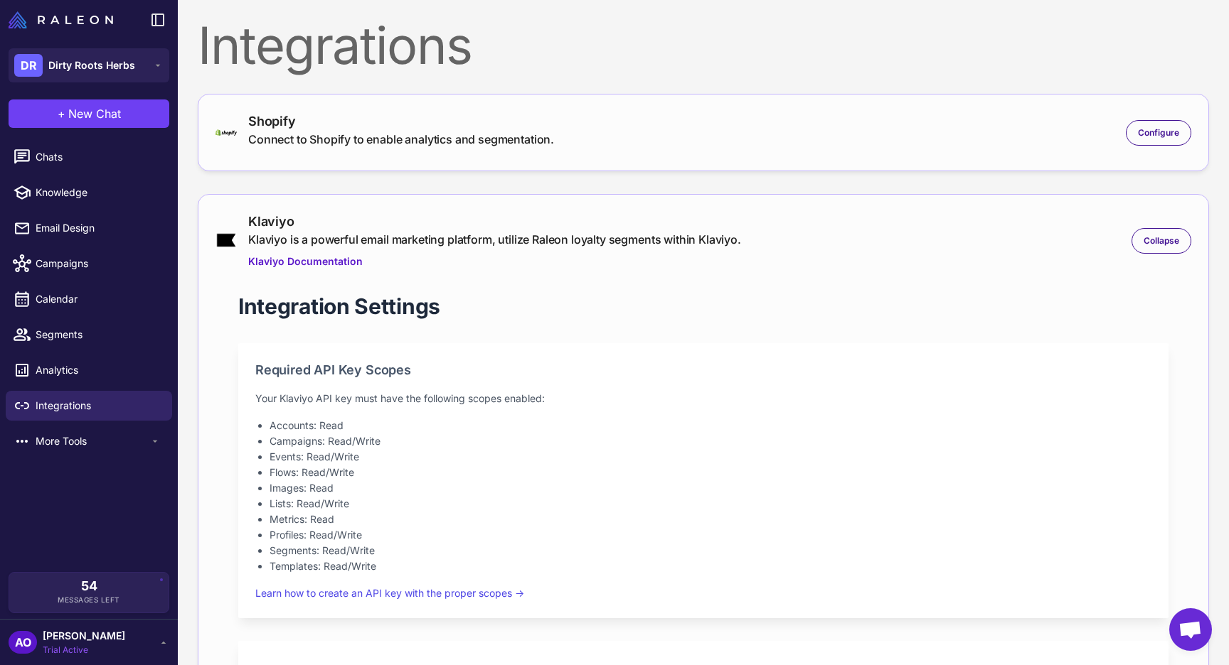
click at [309, 127] on div "Shopify" at bounding box center [401, 121] width 306 height 19
click at [1175, 136] on span "Configure" at bounding box center [1158, 133] width 41 height 13
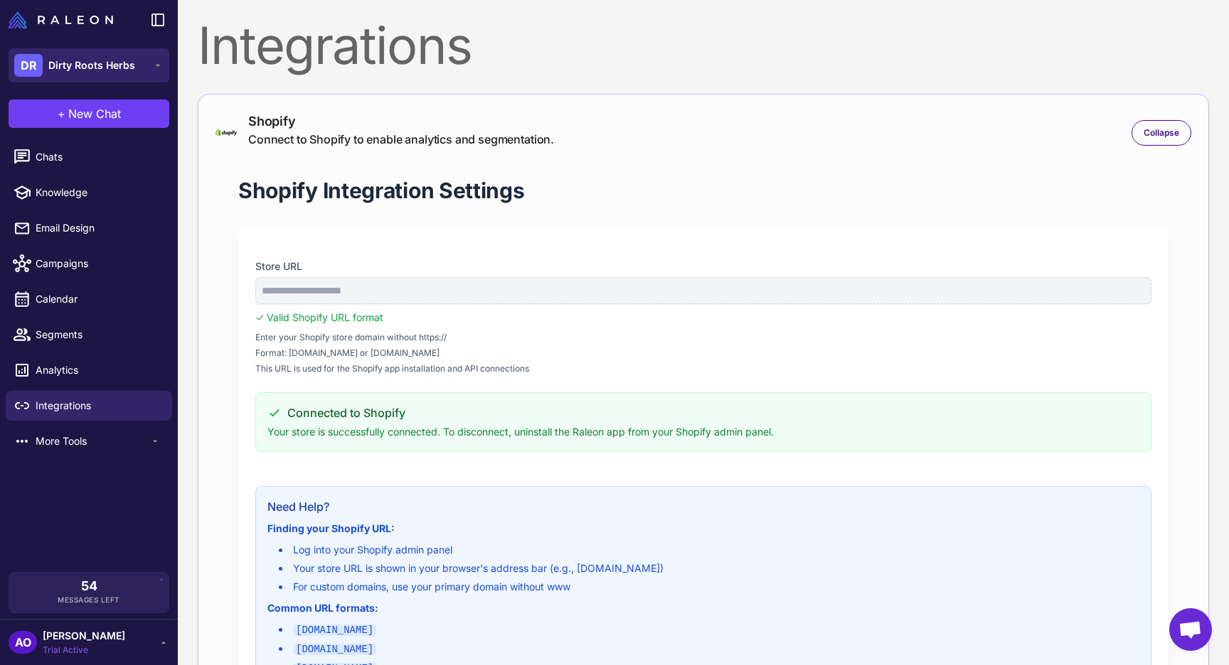
click at [126, 63] on span "Dirty Roots Herbs" at bounding box center [91, 66] width 87 height 16
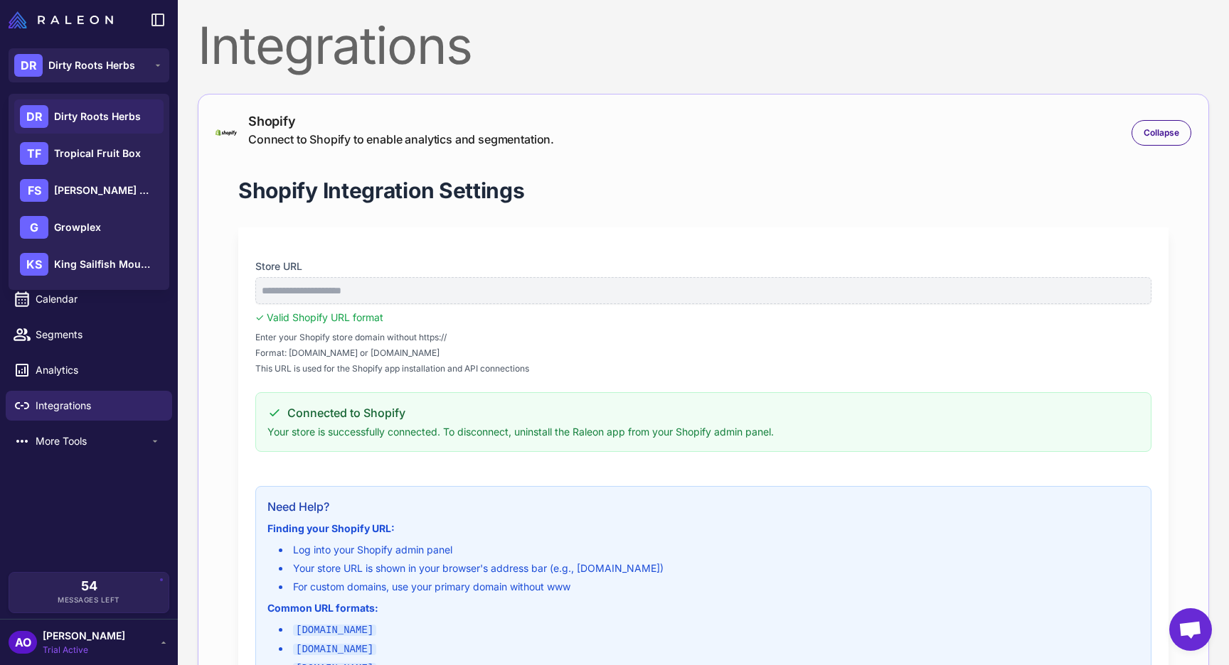
click at [683, 113] on div "Shopify Connect to Shopify to enable analytics and segmentation. Collapse" at bounding box center [702, 133] width 975 height 42
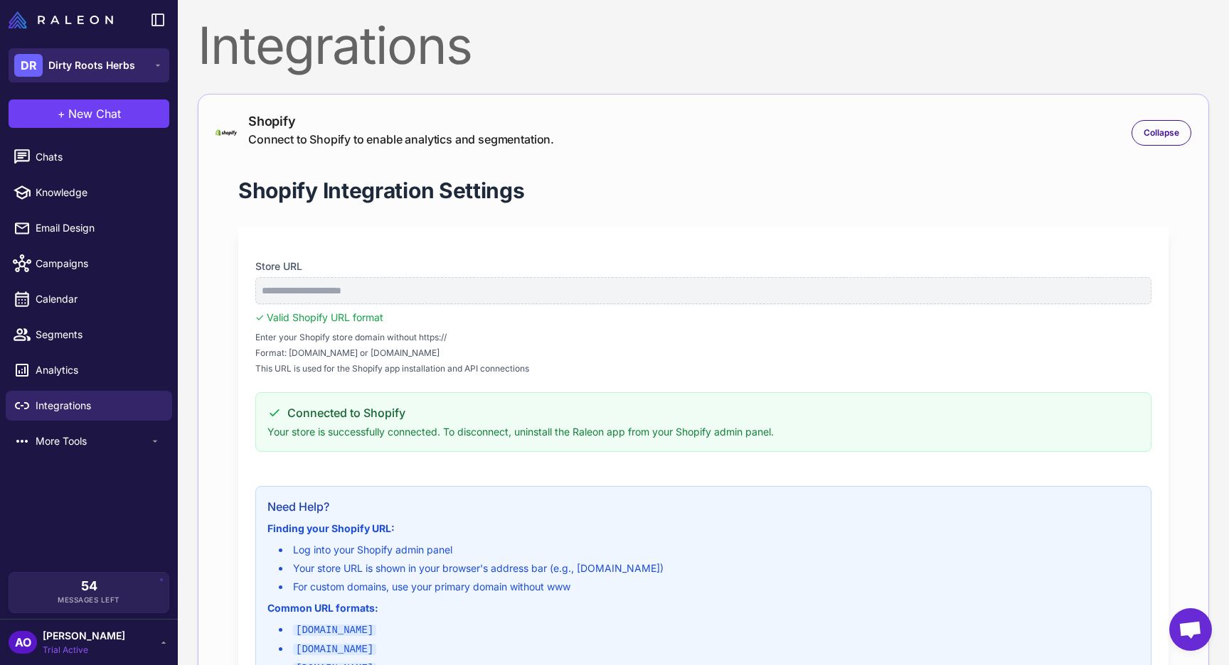
click at [129, 80] on button "DR Dirty Roots Herbs" at bounding box center [89, 65] width 161 height 34
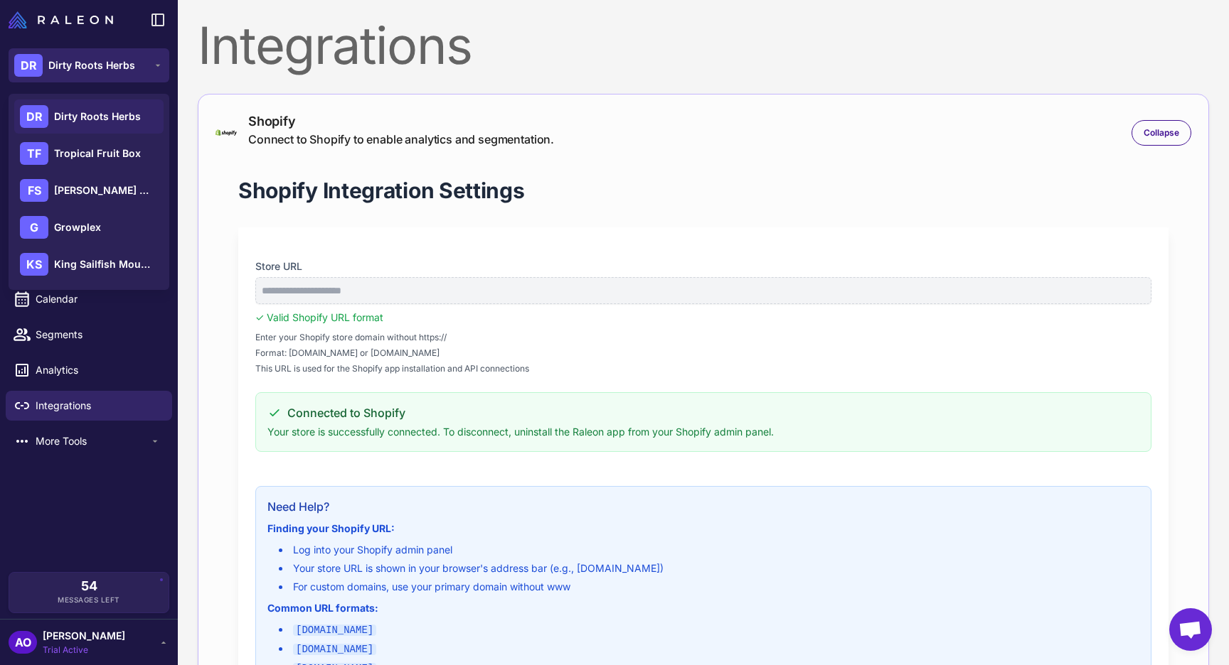
click at [150, 60] on button "DR Dirty Roots Herbs" at bounding box center [89, 65] width 161 height 34
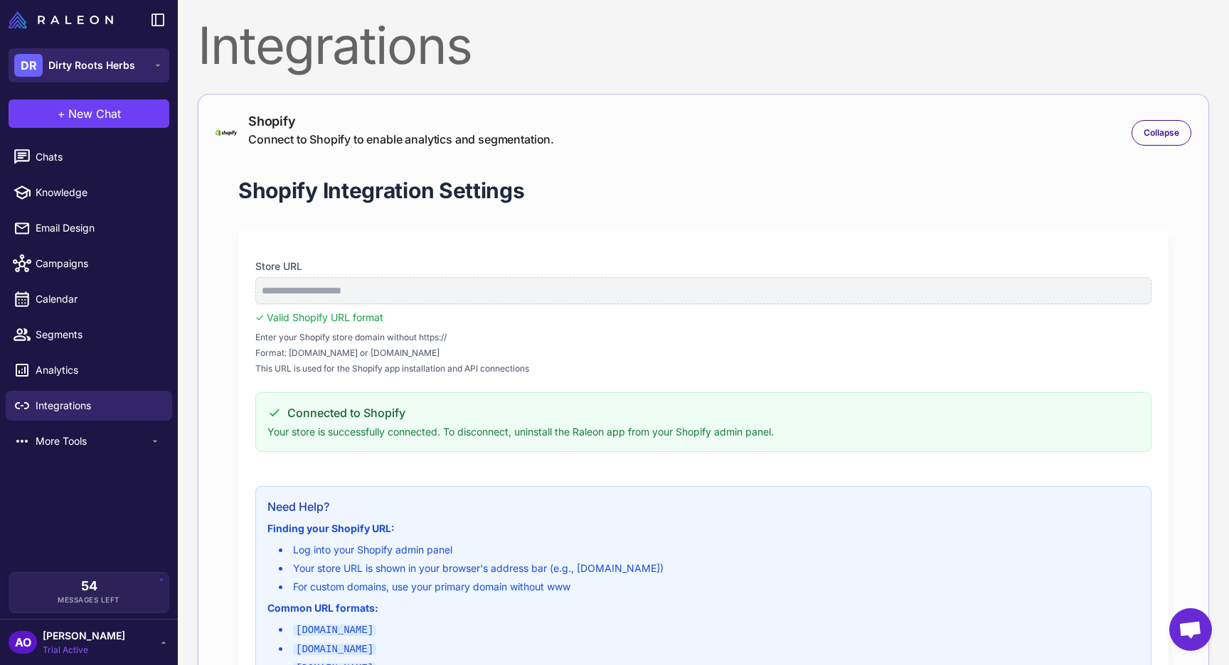
click at [150, 60] on button "DR Dirty Roots Herbs" at bounding box center [89, 65] width 161 height 34
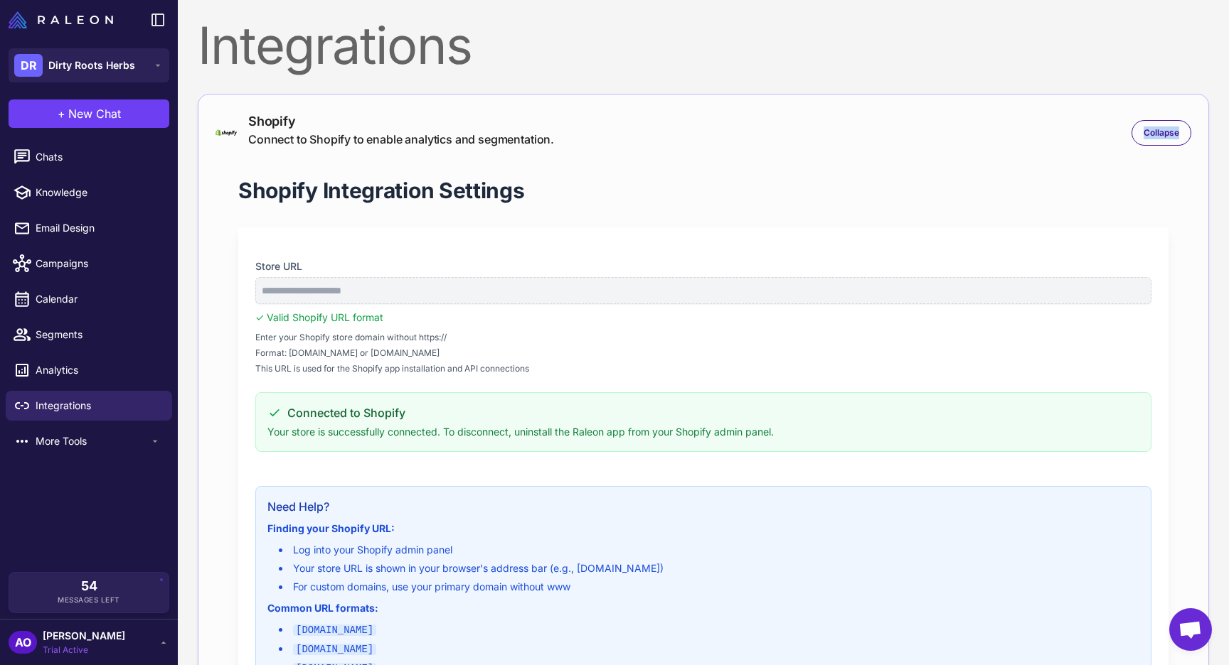
click at [104, 651] on span "Trial Active" at bounding box center [84, 650] width 82 height 13
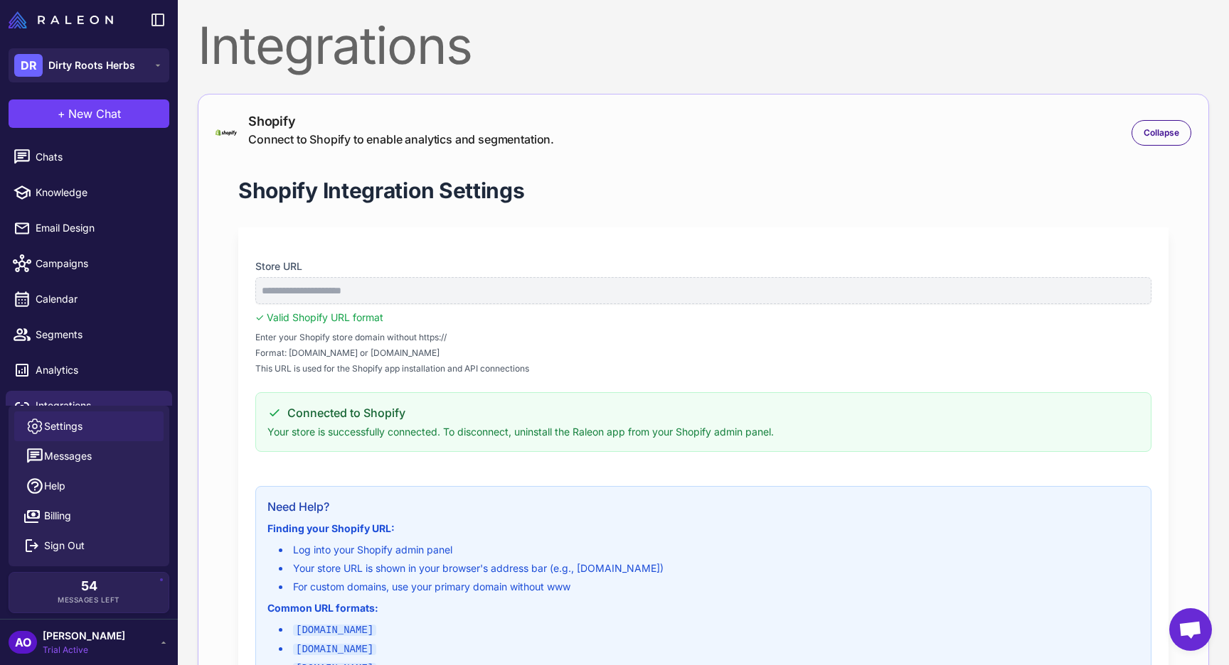
click at [75, 423] on span "Settings" at bounding box center [63, 427] width 38 height 16
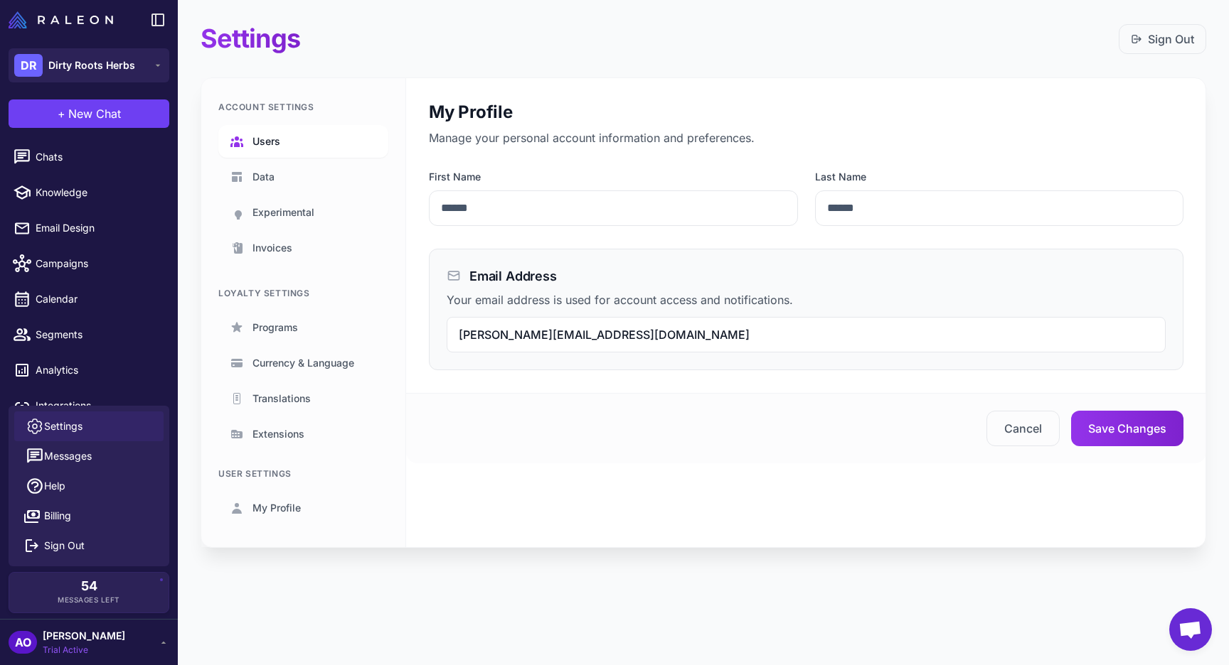
click at [288, 141] on link "Users" at bounding box center [303, 141] width 170 height 33
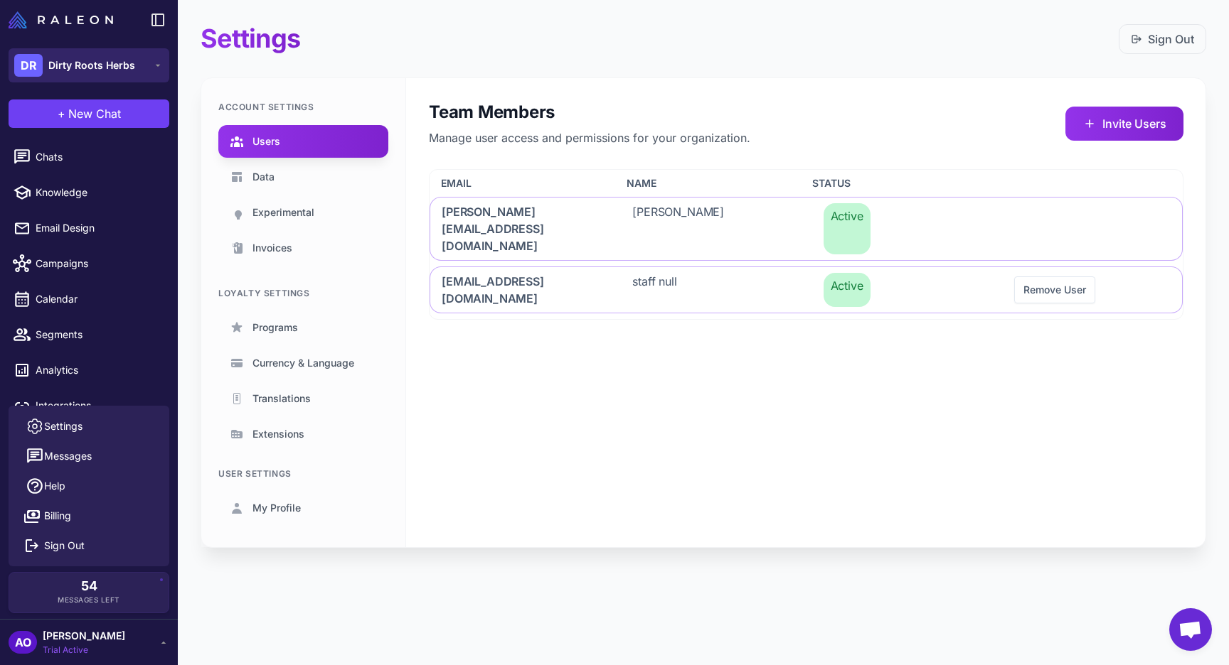
click at [112, 58] on span "Dirty Roots Herbs" at bounding box center [91, 66] width 87 height 16
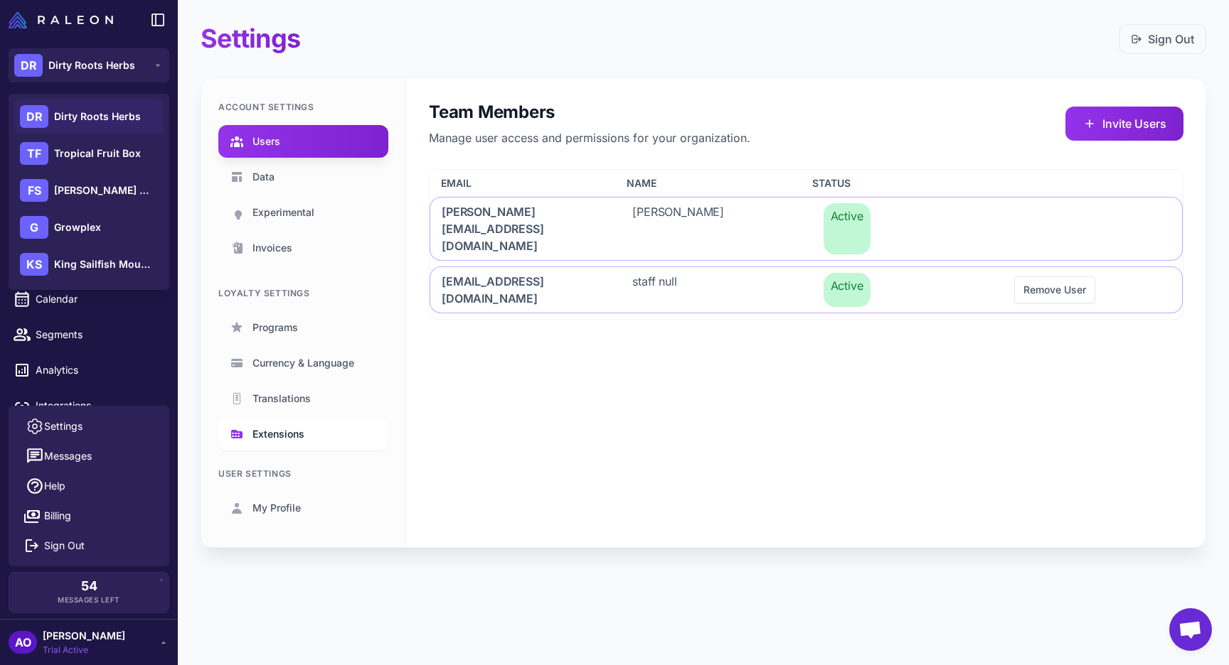
click at [323, 450] on link "Extensions" at bounding box center [303, 434] width 170 height 33
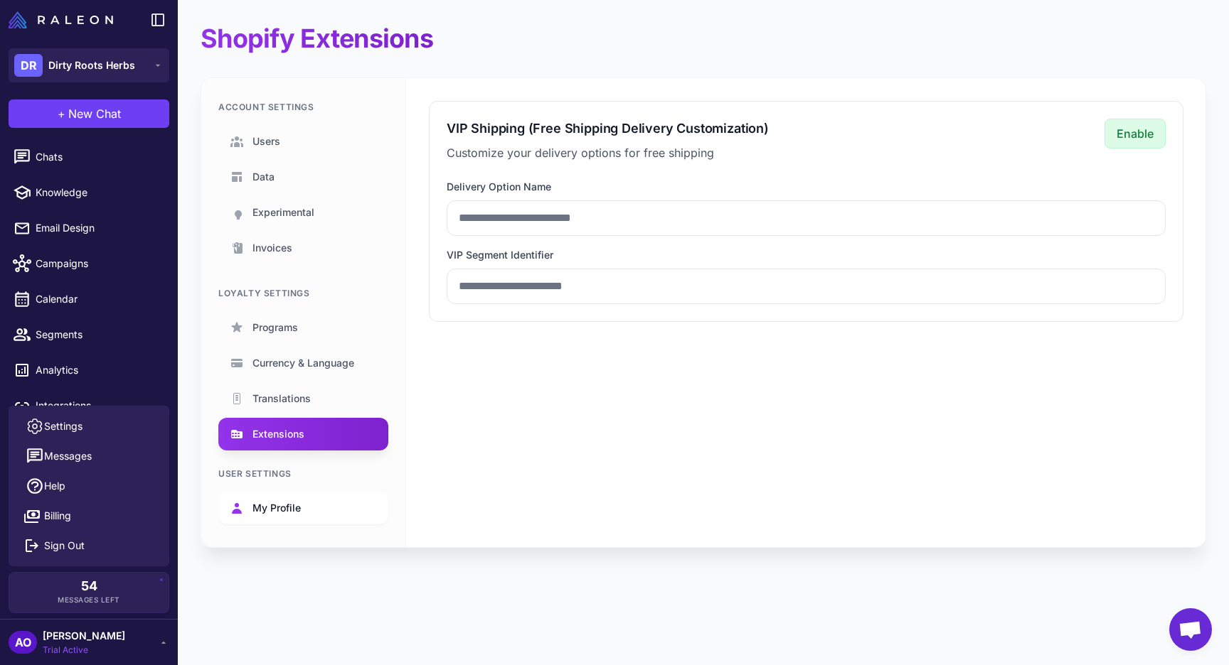
click at [303, 511] on link "My Profile" at bounding box center [303, 508] width 170 height 33
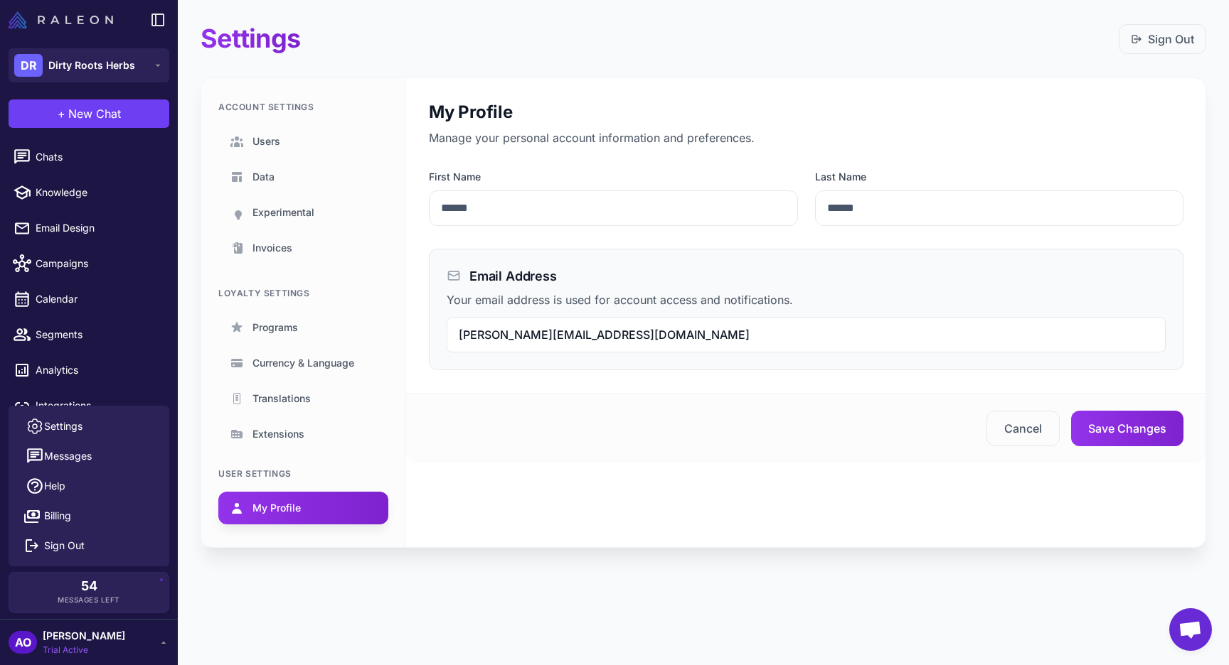
click at [56, 12] on img at bounding box center [61, 19] width 105 height 17
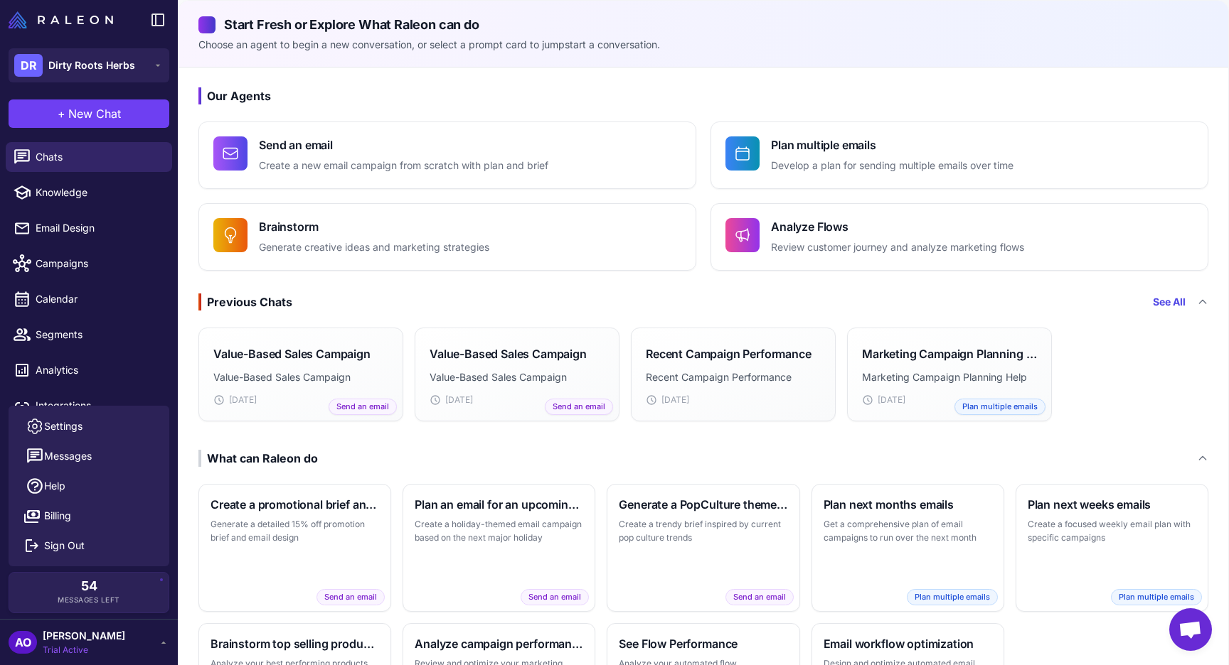
click at [1000, 87] on h3 "Our Agents" at bounding box center [703, 95] width 1010 height 17
click at [924, 48] on p "Choose an agent to begin a new conversation, or select a prompt card to jumpsta…" at bounding box center [703, 45] width 1010 height 16
click at [1118, 55] on div "Start Fresh or Explore What Raleon can do Choose an agent to begin a new conver…" at bounding box center [702, 34] width 1049 height 67
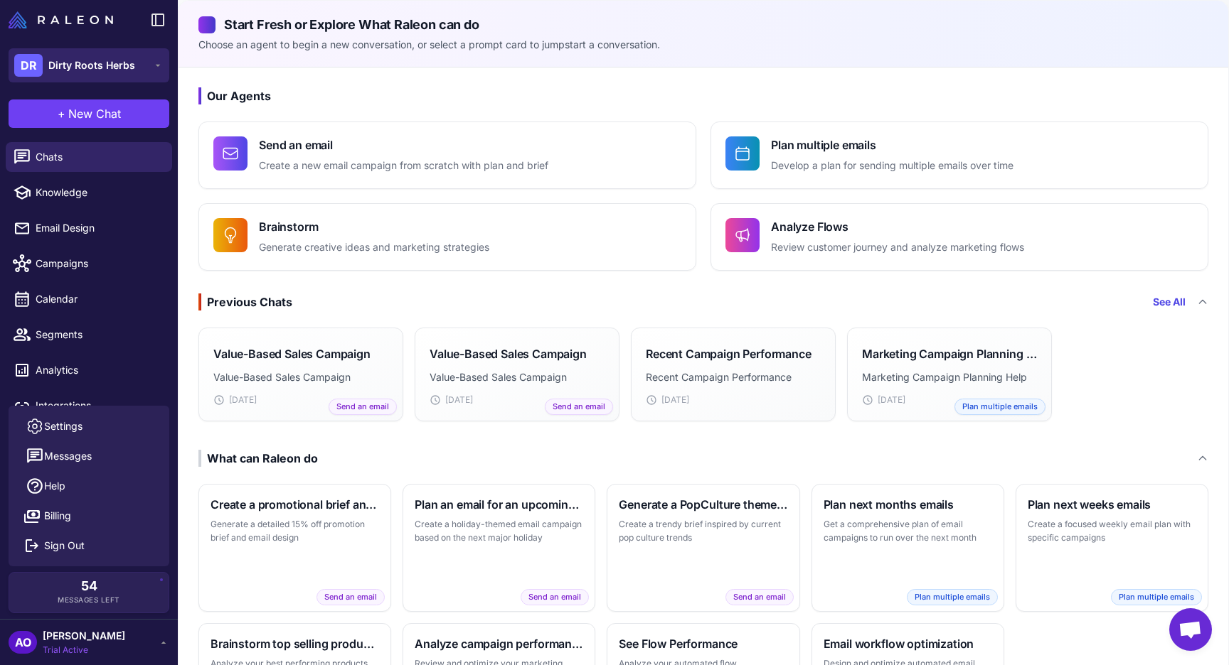
click at [127, 59] on span "Dirty Roots Herbs" at bounding box center [91, 66] width 87 height 16
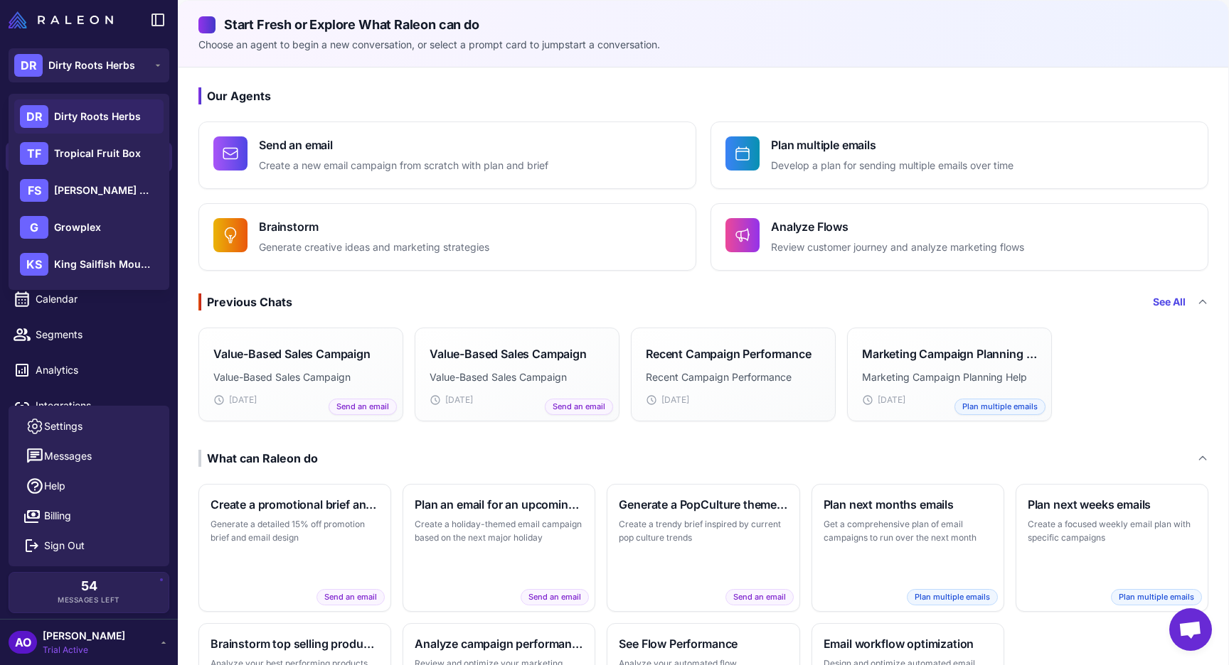
click at [779, 110] on div "Our Agents Send an email Create a new email campaign from scratch with plan and…" at bounding box center [702, 420] width 1049 height 704
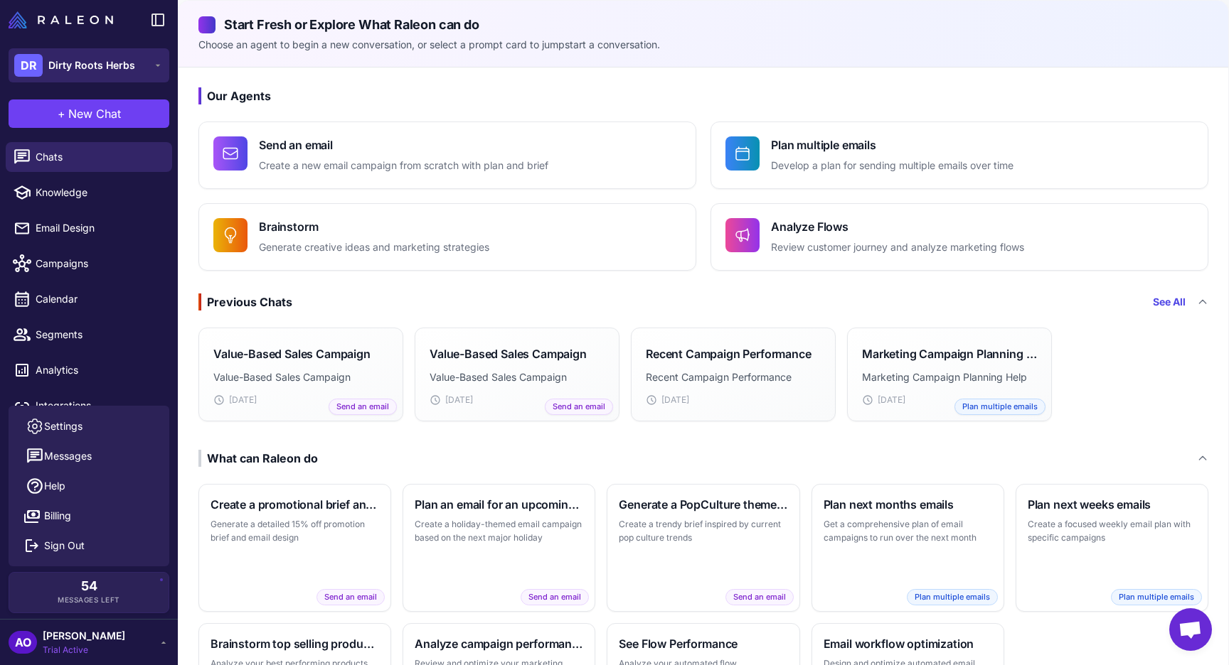
click at [138, 53] on button "DR Dirty Roots Herbs" at bounding box center [89, 65] width 161 height 34
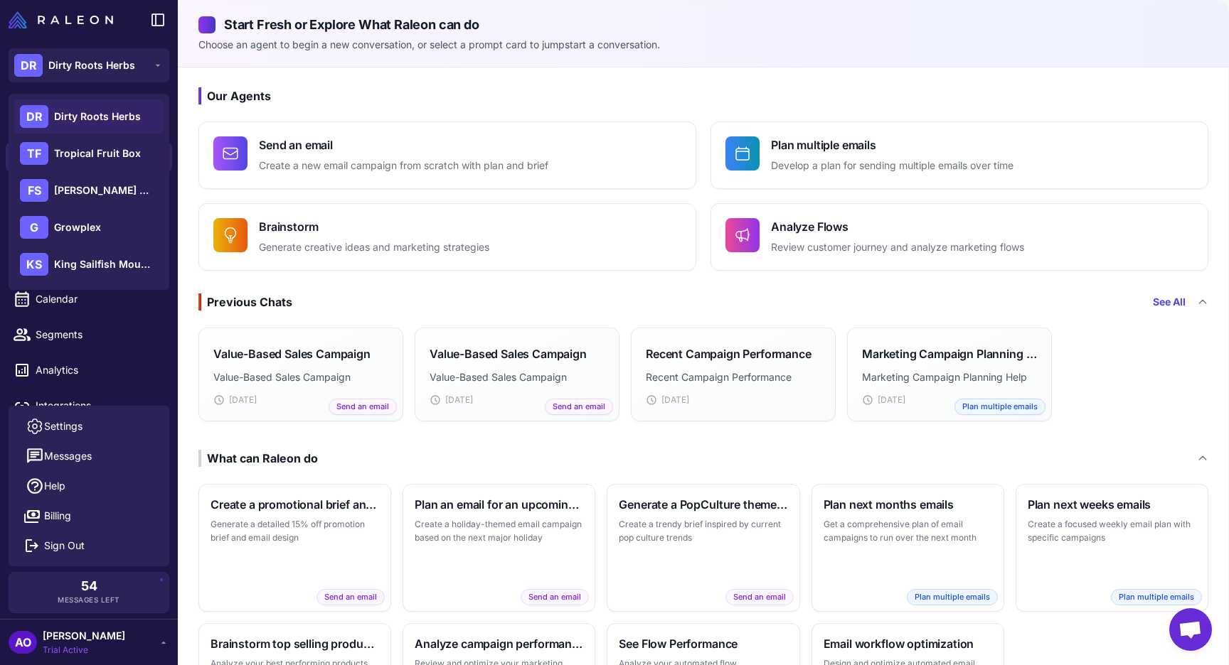
click at [981, 49] on p "Choose an agent to begin a new conversation, or select a prompt card to jumpsta…" at bounding box center [703, 45] width 1010 height 16
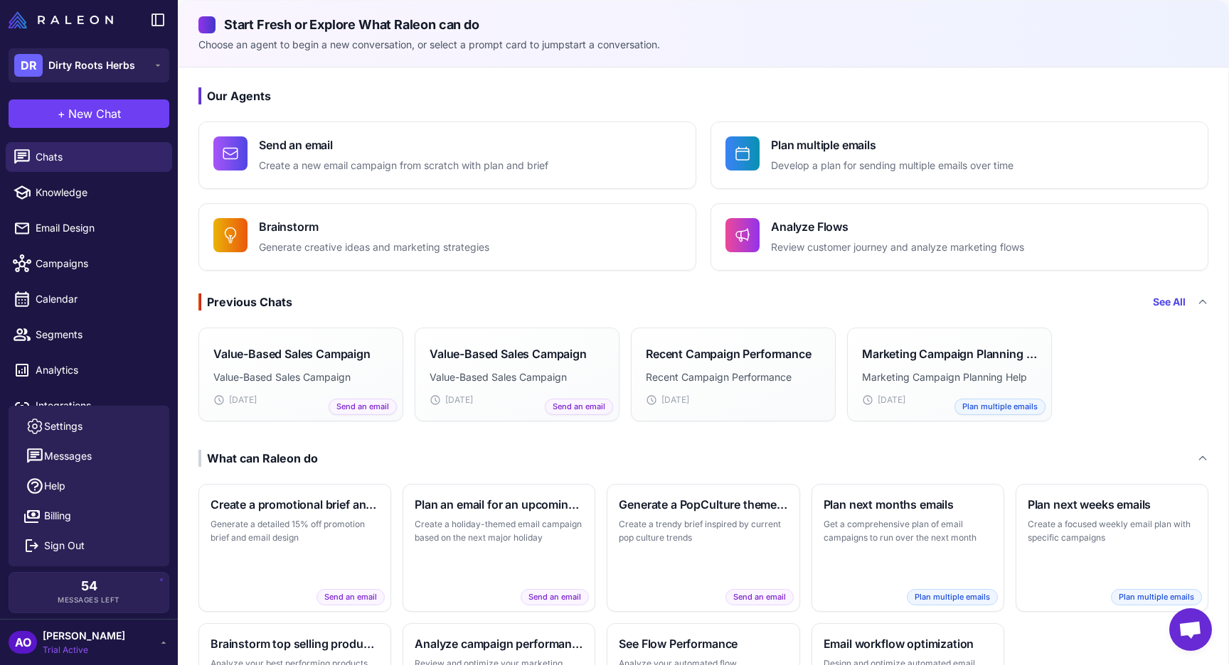
click at [981, 49] on p "Choose an agent to begin a new conversation, or select a prompt card to jumpsta…" at bounding box center [703, 45] width 1010 height 16
click at [906, 80] on div "Our Agents Send an email Create a new email campaign from scratch with plan and…" at bounding box center [702, 420] width 1049 height 704
click at [753, 93] on h3 "Our Agents" at bounding box center [703, 95] width 1010 height 17
